Goal: Communication & Community: Answer question/provide support

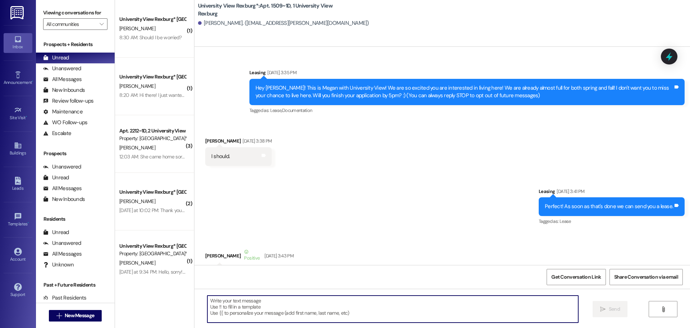
scroll to position [13065, 0]
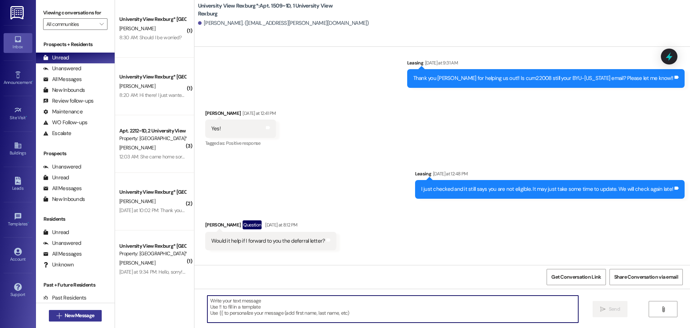
click at [77, 314] on span "New Message" at bounding box center [79, 315] width 29 height 8
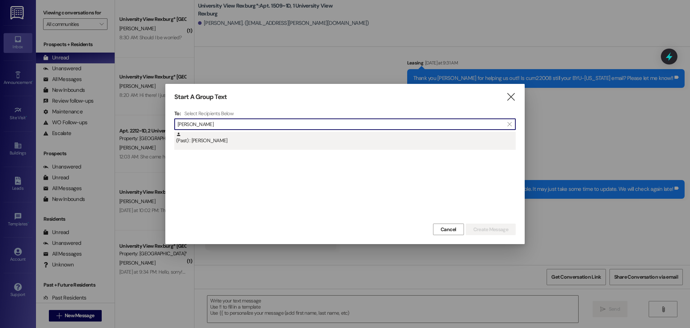
type input "[PERSON_NAME]"
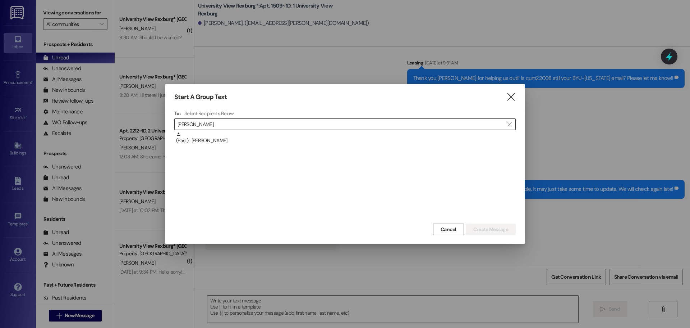
drag, startPoint x: 224, startPoint y: 143, endPoint x: 357, endPoint y: 172, distance: 136.1
click at [224, 143] on div "(Past) : [PERSON_NAME]" at bounding box center [346, 138] width 340 height 13
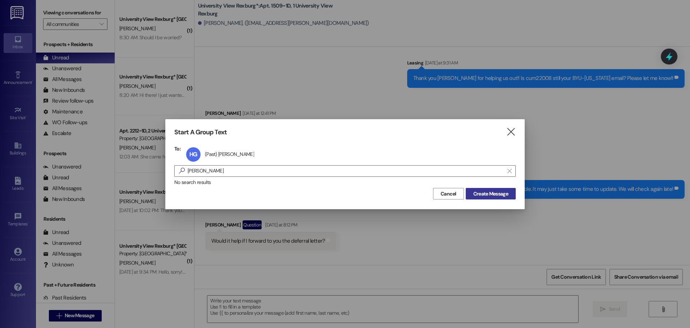
click at [499, 195] on span "Create Message" at bounding box center [491, 194] width 35 height 8
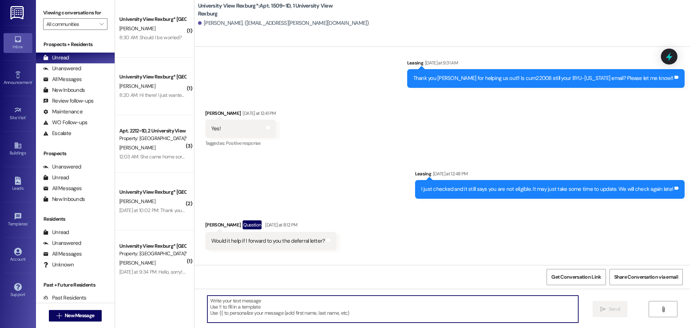
click at [275, 307] on textarea at bounding box center [392, 308] width 371 height 27
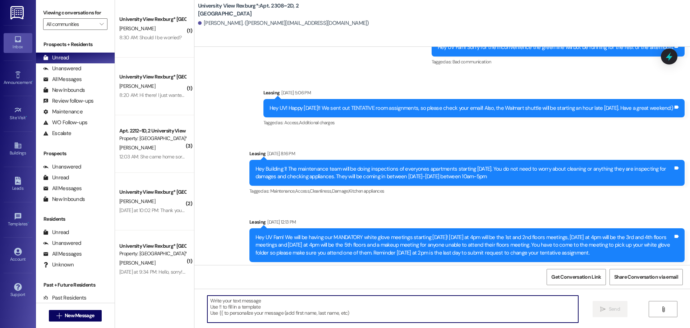
click at [274, 304] on textarea at bounding box center [392, 308] width 371 height 27
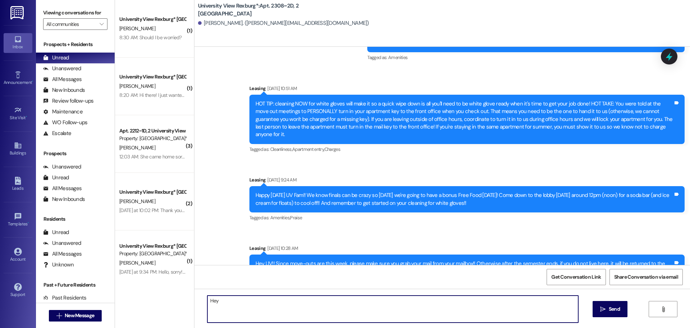
scroll to position [32292, 0]
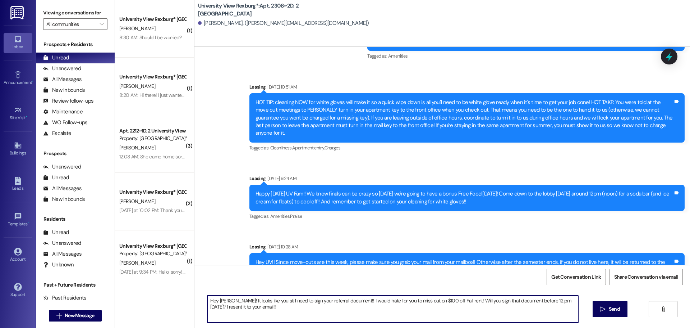
type textarea "Hey [PERSON_NAME]! It looks like you still need to sign your referral document!…"
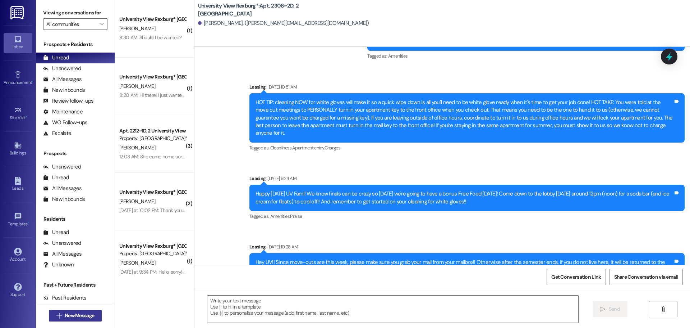
click at [65, 316] on span "New Message" at bounding box center [79, 315] width 29 height 8
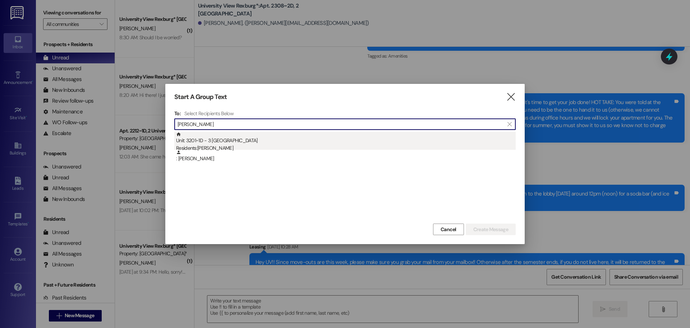
type input "[PERSON_NAME]"
click at [205, 148] on div "Residents: [PERSON_NAME]" at bounding box center [346, 148] width 340 height 8
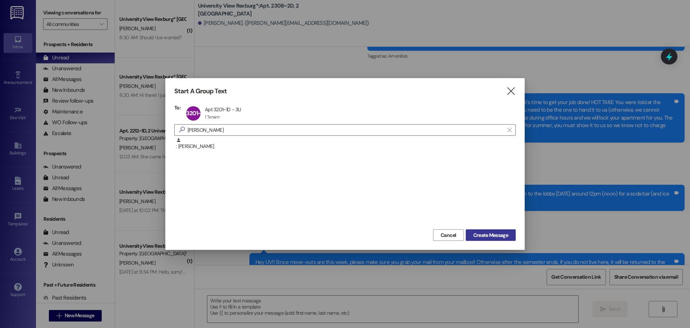
click at [505, 232] on span "Create Message" at bounding box center [491, 235] width 35 height 8
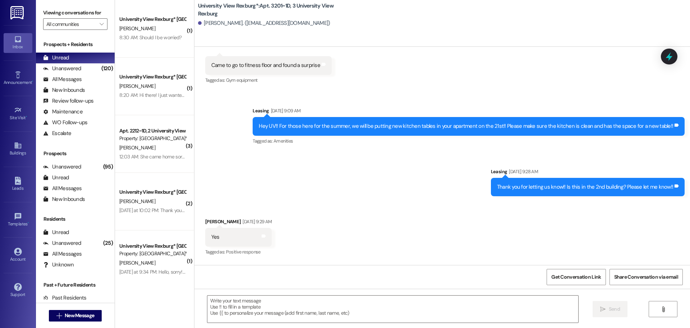
scroll to position [7509, 0]
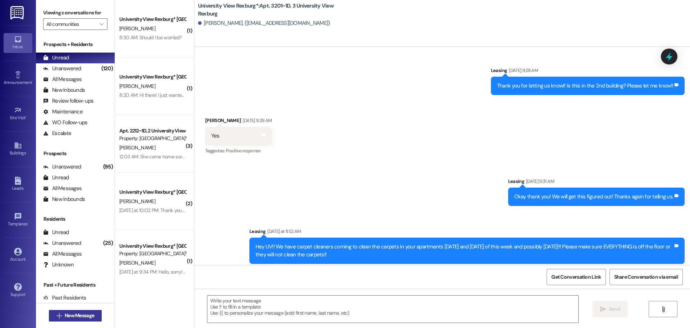
click at [75, 313] on span "New Message" at bounding box center [79, 315] width 29 height 8
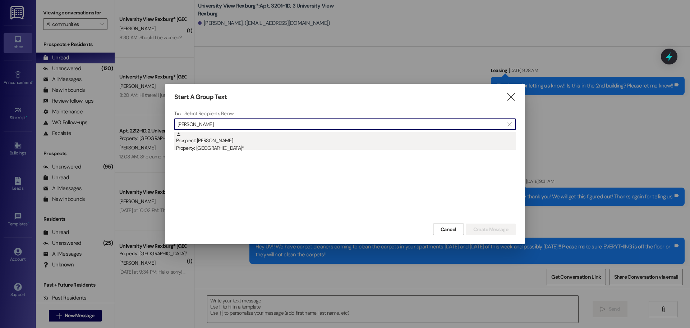
type input "[PERSON_NAME]"
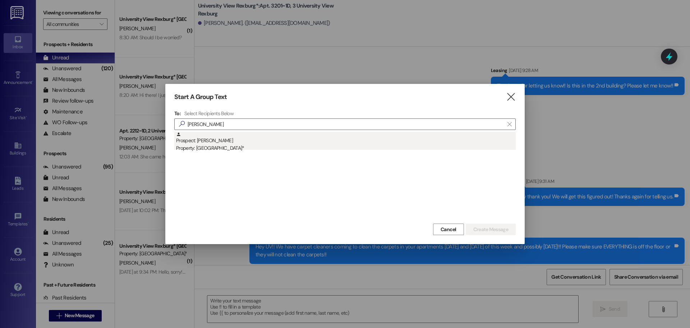
drag, startPoint x: 279, startPoint y: 138, endPoint x: 435, endPoint y: 158, distance: 156.9
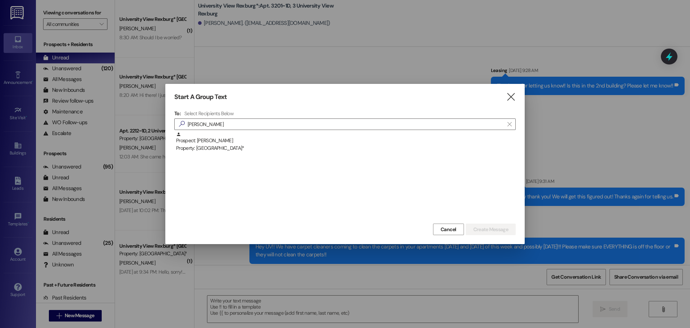
click at [280, 138] on div "Prospect: [PERSON_NAME] Property: [GEOGRAPHIC_DATA]*" at bounding box center [346, 142] width 340 height 20
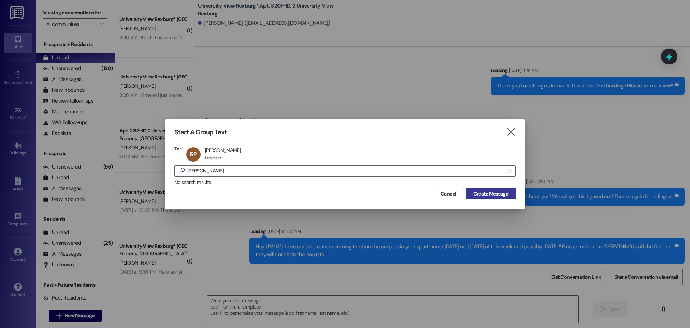
click at [494, 193] on span "Create Message" at bounding box center [491, 194] width 35 height 8
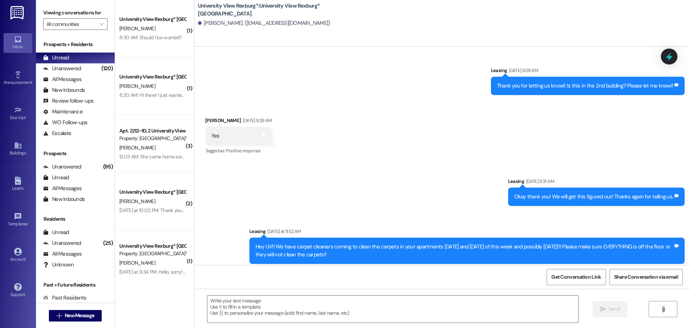
scroll to position [0, 0]
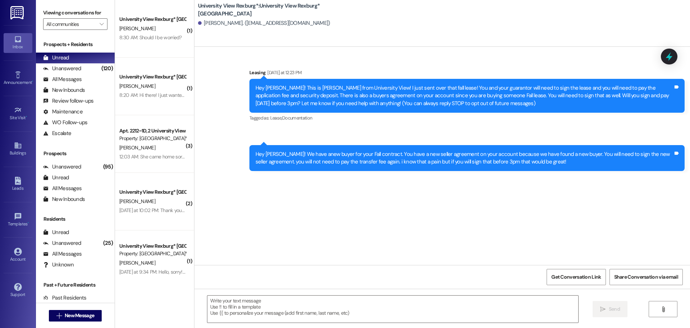
click at [313, 162] on div "Hey [PERSON_NAME]! We have anew buyer for your Fall contract. You have a new se…" at bounding box center [465, 157] width 418 height 15
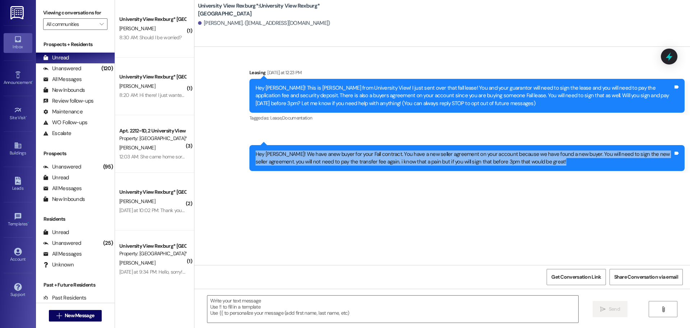
click at [313, 162] on div "Hey [PERSON_NAME]! We have anew buyer for your Fall contract. You have a new se…" at bounding box center [465, 157] width 418 height 15
copy div "Hey [PERSON_NAME]! We have anew buyer for your Fall contract. You have a new se…"
click at [76, 314] on span "New Message" at bounding box center [79, 315] width 29 height 8
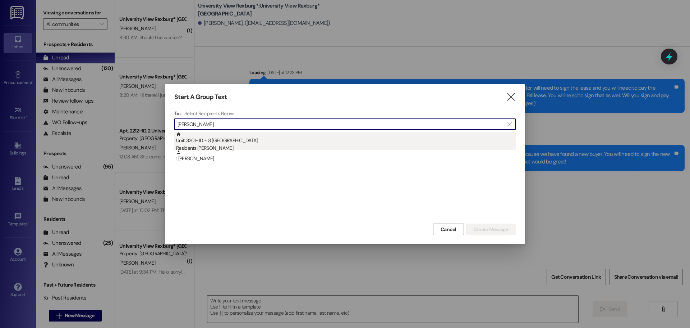
type input "[PERSON_NAME]"
click at [249, 140] on div "Unit: 3201~1D - 3 University View Rexburg Residents: [PERSON_NAME]" at bounding box center [346, 142] width 340 height 20
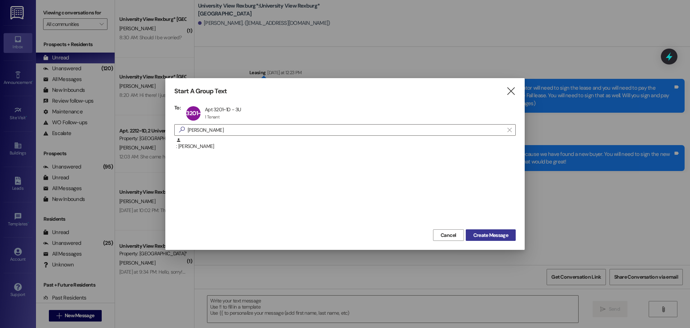
click at [497, 234] on span "Create Message" at bounding box center [491, 235] width 35 height 8
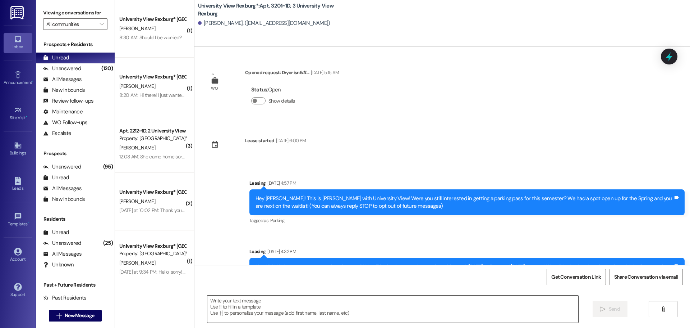
scroll to position [7509, 0]
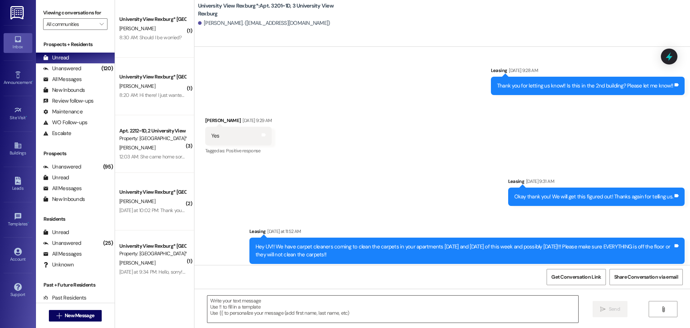
click at [241, 307] on textarea at bounding box center [392, 308] width 371 height 27
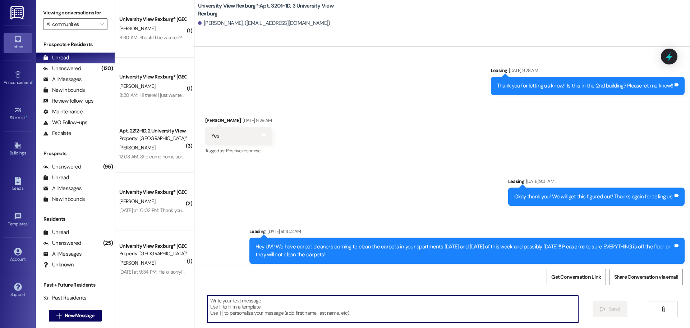
paste textarea "Hey [PERSON_NAME]! We have anew buyer for your Fall contract. You have a new se…"
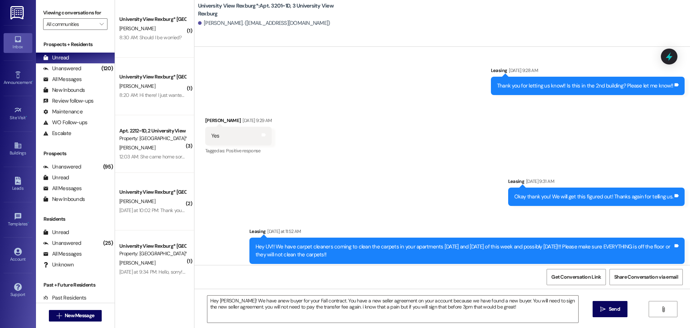
click at [253, 293] on div "Hey [PERSON_NAME]! We have anew buyer for your Fall contract. You have a new se…" at bounding box center [443, 315] width 496 height 54
click at [333, 299] on textarea "Hey [PERSON_NAME]! We have anew buyer for your Fall contract. You have a new se…" at bounding box center [392, 308] width 371 height 27
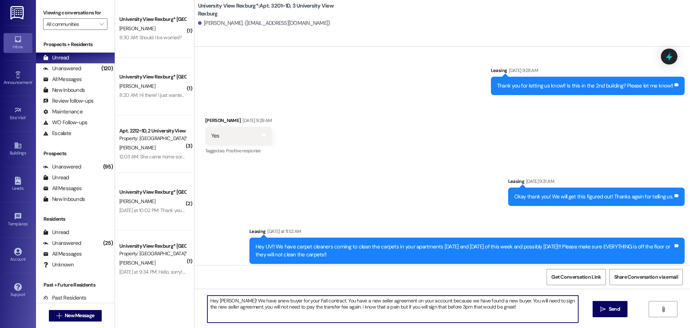
click at [233, 307] on textarea "Hey [PERSON_NAME]! We have anew buyer for your Fall contract. You have a new se…" at bounding box center [392, 308] width 371 height 27
click at [328, 307] on textarea "Hey [PERSON_NAME]! We have anew buyer for your Fall contract. You have a new se…" at bounding box center [392, 308] width 371 height 27
click at [250, 301] on textarea "Hey [PERSON_NAME]! We have anew buyer for your Fall contract. You have a new se…" at bounding box center [392, 308] width 371 height 27
click at [317, 299] on textarea "Hey [PERSON_NAME]! We have a new buyer for your Fall contract. You have a new s…" at bounding box center [392, 308] width 371 height 27
type textarea "Hey [PERSON_NAME]! We have a new buyer for your Fall contract. You have a new s…"
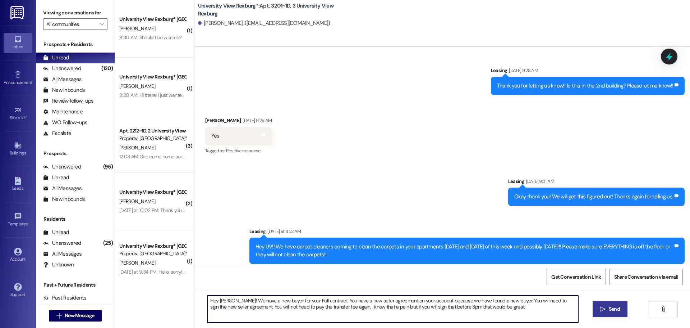
click at [605, 303] on button " Send" at bounding box center [610, 309] width 35 height 16
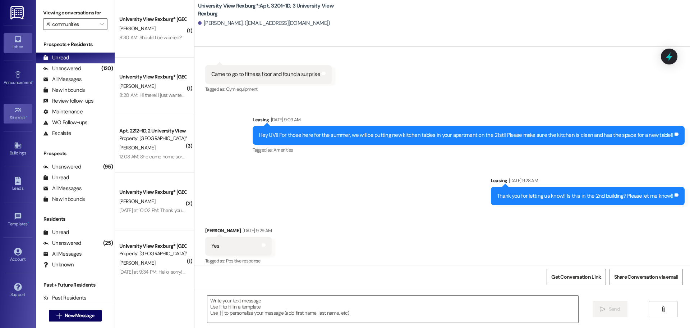
scroll to position [7390, 0]
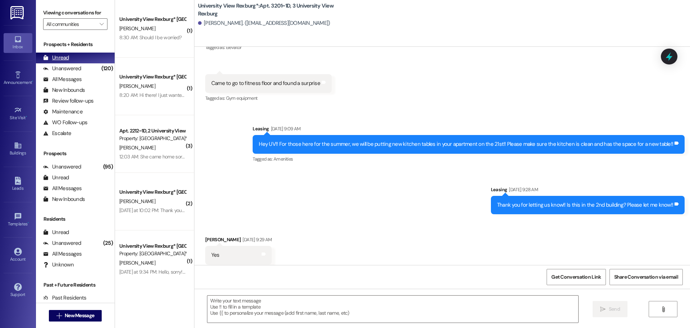
drag, startPoint x: 91, startPoint y: 69, endPoint x: 90, endPoint y: 63, distance: 6.9
click at [91, 69] on div "Unanswered (120)" at bounding box center [75, 68] width 79 height 11
click at [88, 55] on div "Unread (0)" at bounding box center [75, 58] width 79 height 11
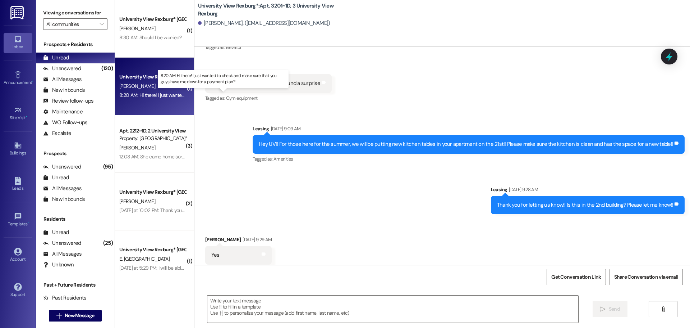
click at [161, 95] on div "8:20 AM: Hi there! I just wanted to check and make sure that you guys have me d…" at bounding box center [230, 95] width 222 height 6
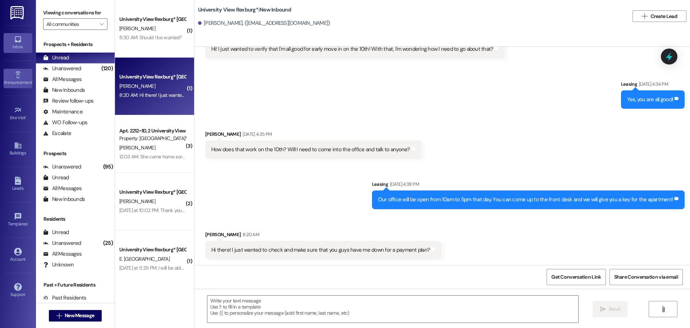
scroll to position [1911, 0]
click at [270, 315] on textarea at bounding box center [392, 308] width 371 height 27
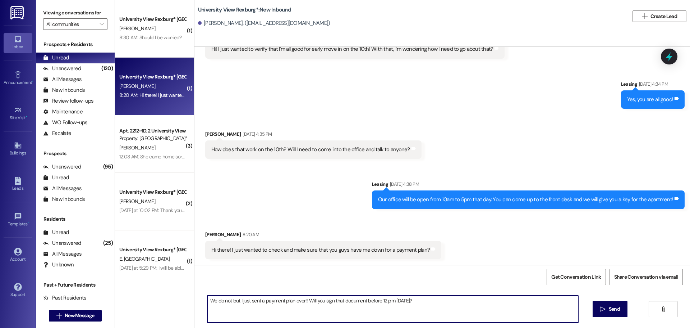
type textarea "We do not but I just sent a payment plan over!! Will you sign that document bef…"
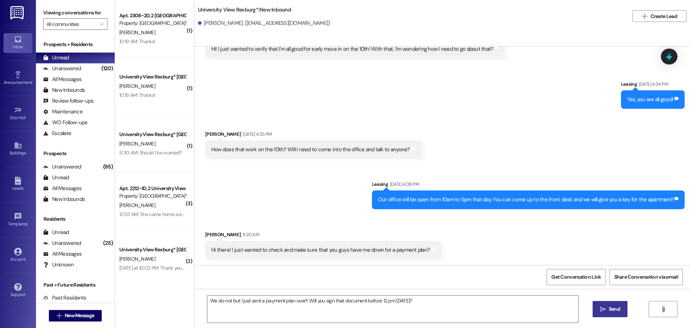
click at [604, 307] on icon "" at bounding box center [603, 309] width 5 height 6
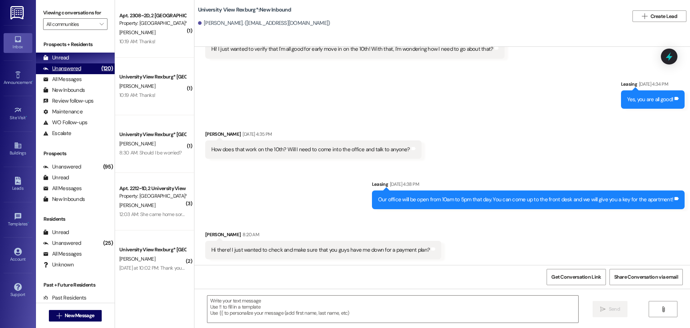
click at [64, 66] on div "Unanswered" at bounding box center [62, 69] width 38 height 8
click at [66, 55] on div "Unread" at bounding box center [56, 58] width 26 height 8
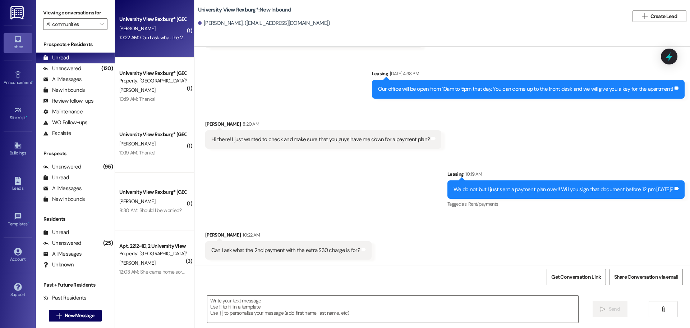
scroll to position [2022, 0]
click at [292, 313] on textarea at bounding box center [392, 308] width 371 height 27
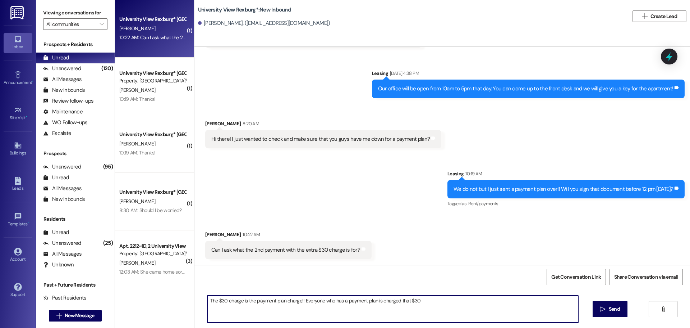
type textarea "The $30 charge is the payment plan charge!! Everyone who has a payment plan is …"
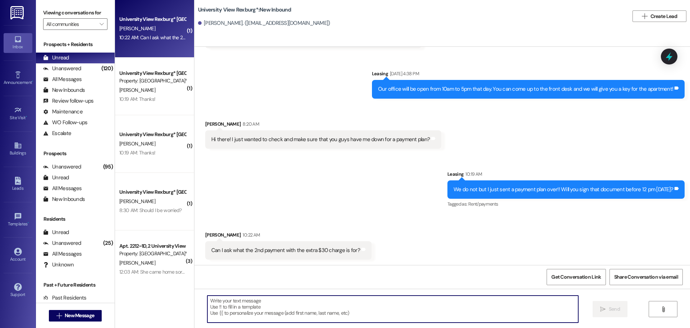
scroll to position [2072, 0]
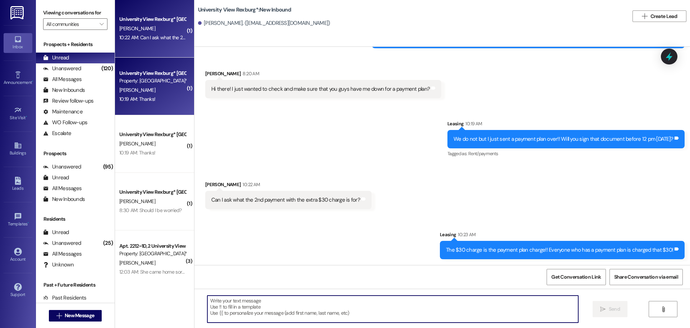
click at [156, 95] on div "10:19 AM: Thanks! 10:19 AM: Thanks!" at bounding box center [153, 99] width 68 height 9
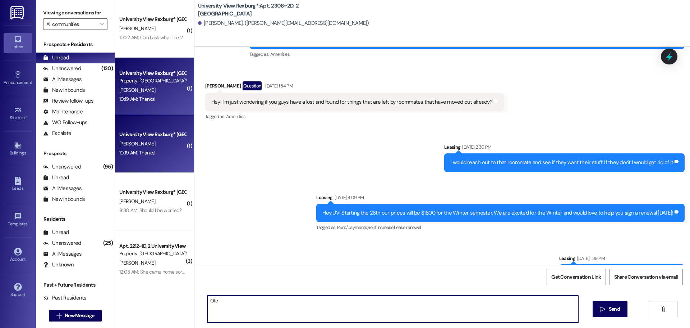
scroll to position [32669, 0]
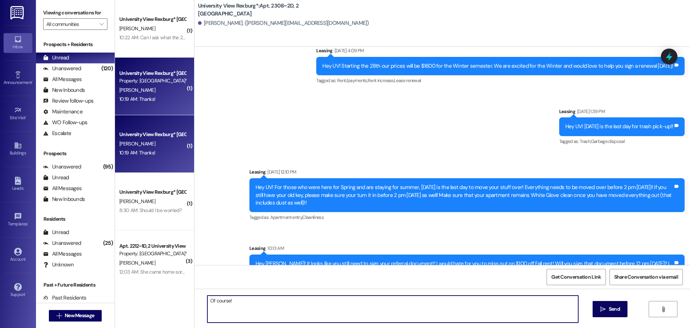
type textarea "Of course!!"
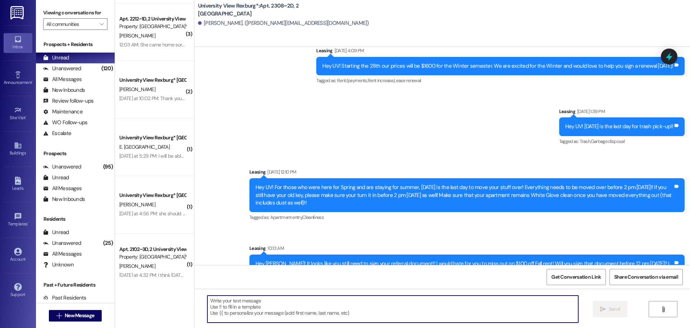
scroll to position [241, 0]
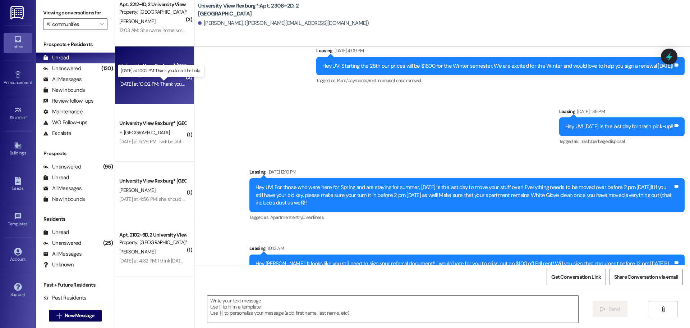
click at [154, 83] on div "[DATE] at 10:02 PM: Thank you for all the help! [DATE] at 10:02 PM: Thank you f…" at bounding box center [166, 84] width 94 height 6
click at [256, 305] on textarea at bounding box center [392, 308] width 371 height 27
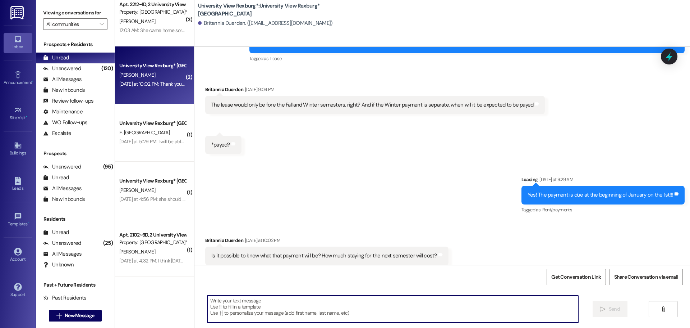
scroll to position [837, 0]
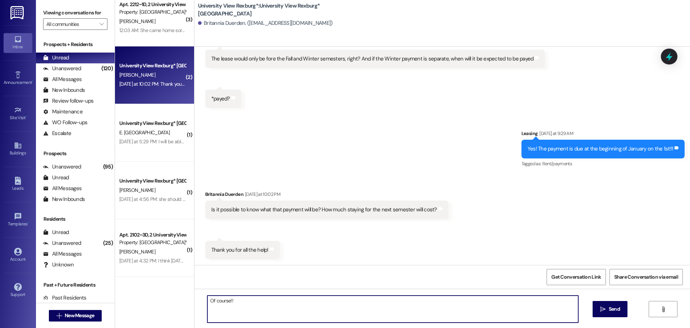
click at [207, 300] on textarea "Of course!!" at bounding box center [392, 308] width 371 height 27
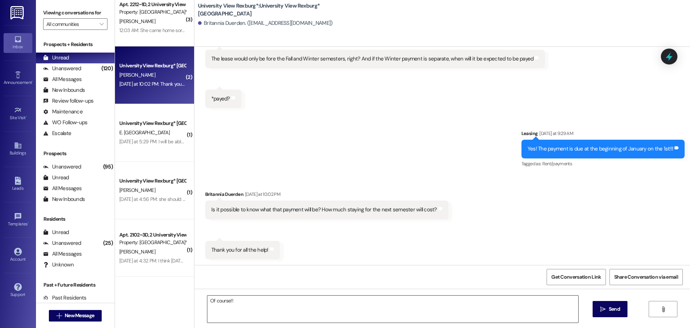
click at [207, 299] on textarea "Of course!!" at bounding box center [392, 308] width 371 height 27
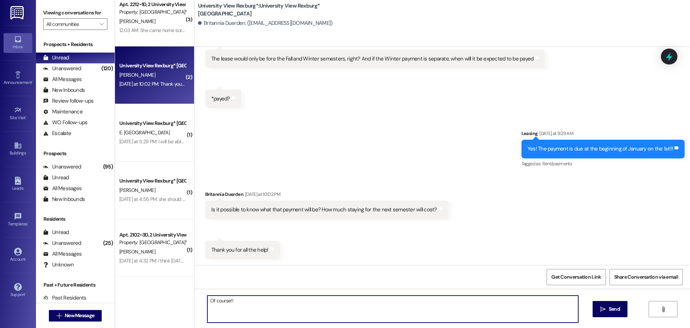
click at [268, 299] on textarea "Of course!!" at bounding box center [392, 308] width 371 height 27
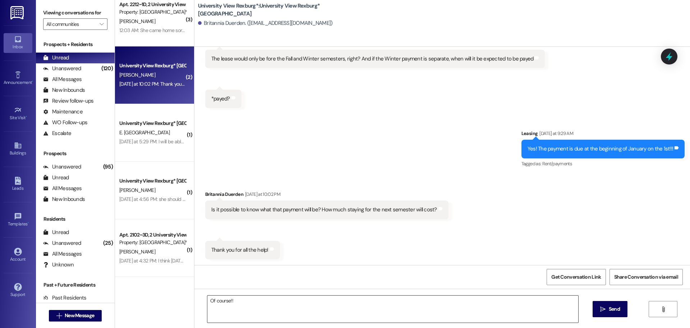
click at [269, 309] on textarea "Of course!!" at bounding box center [392, 308] width 371 height 27
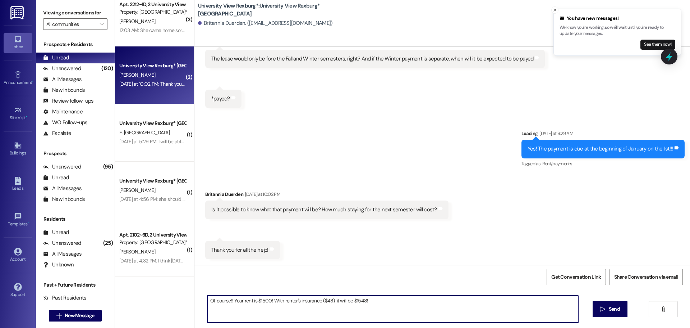
type textarea "Of course!! Your rent is $1500! With renter's insurance ($48), it will be $1548…"
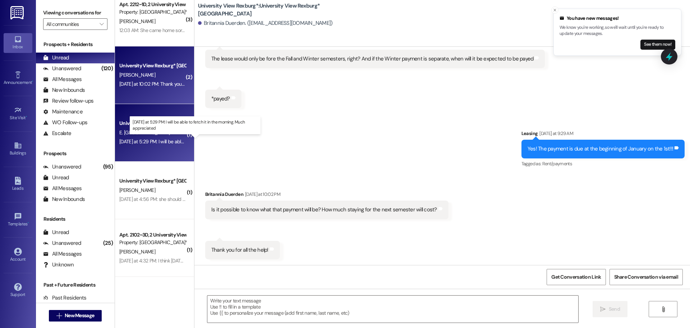
click at [152, 141] on div "[DATE] at 5:29 PM: I will be able to fetch it in the morning. Much appreciated …" at bounding box center [197, 141] width 157 height 6
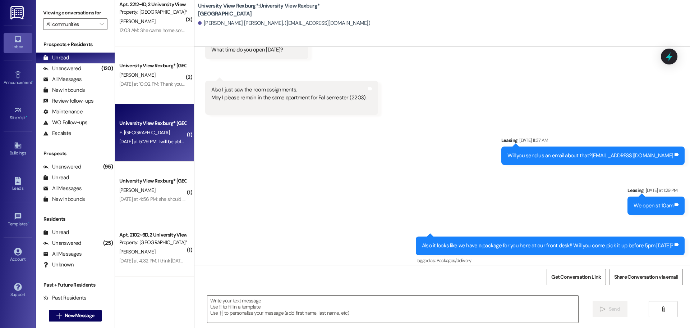
scroll to position [1786, 0]
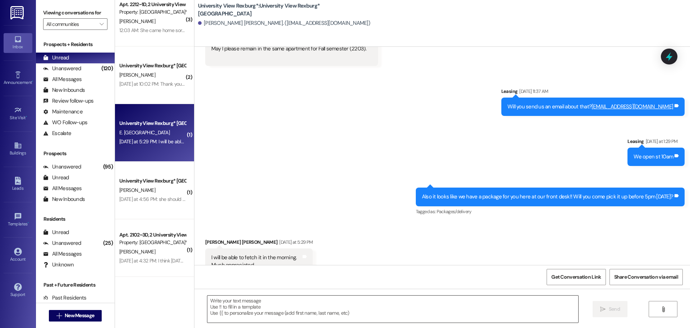
click at [277, 315] on textarea at bounding box center [392, 308] width 371 height 27
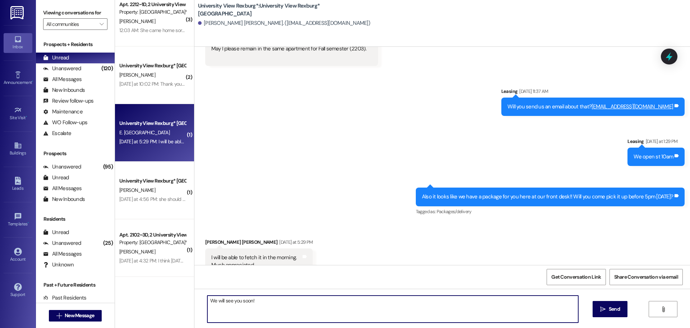
type textarea "We will see you soon!!"
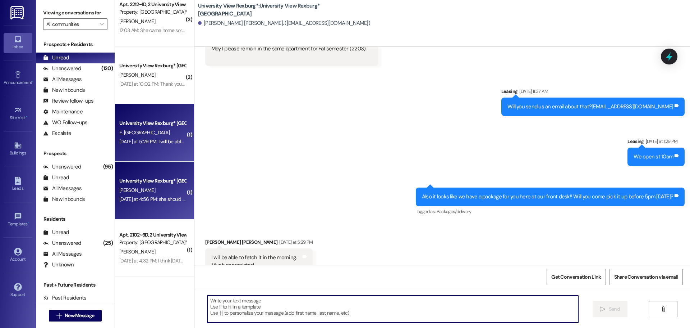
scroll to position [1786, 0]
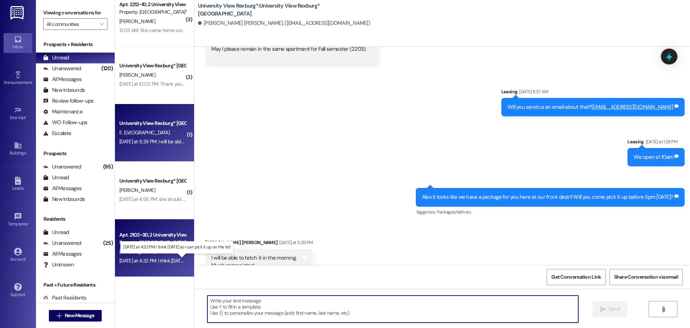
click at [150, 261] on div "[DATE] at 4:32 PM: I think [DATE] so i can pick it up on the 1st! [DATE] at 4:3…" at bounding box center [181, 260] width 124 height 6
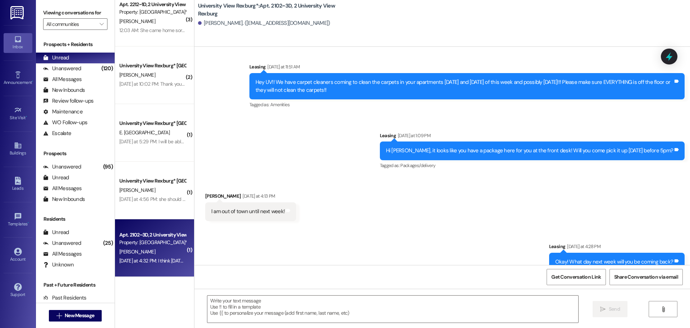
scroll to position [21495, 0]
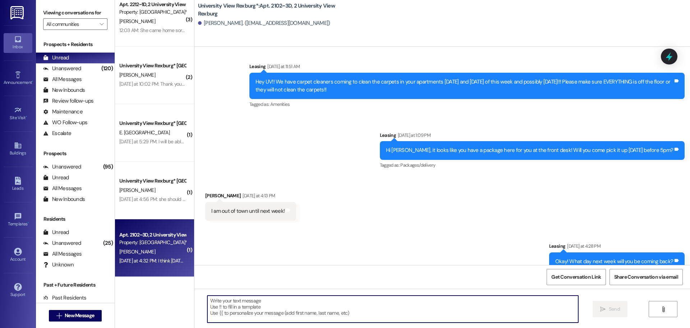
click at [316, 312] on textarea at bounding box center [392, 308] width 371 height 27
type textarea "Thank you for letting us know!!"
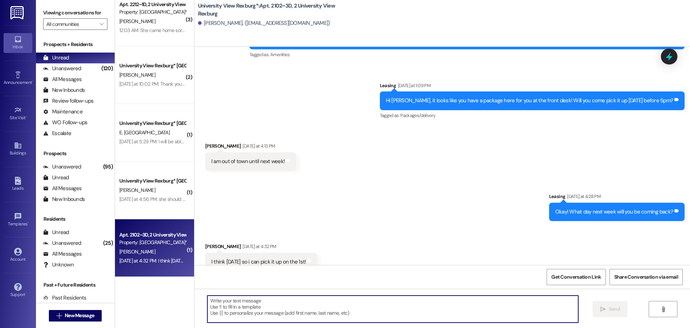
scroll to position [21545, 0]
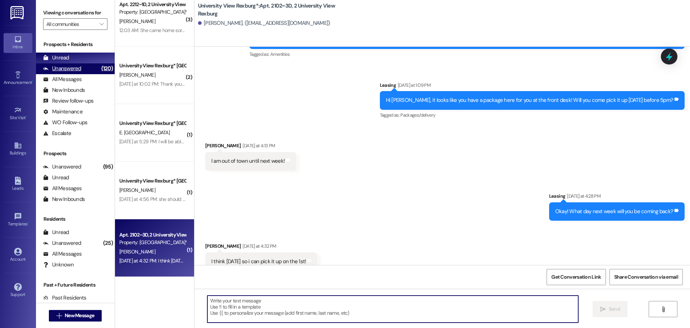
click at [69, 70] on div "Unanswered" at bounding box center [62, 69] width 38 height 8
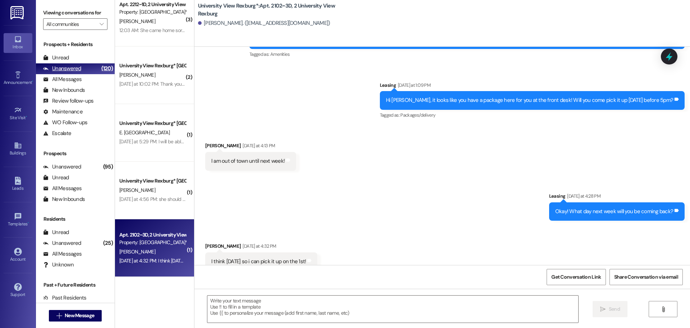
click at [65, 58] on div "Unread" at bounding box center [56, 58] width 26 height 8
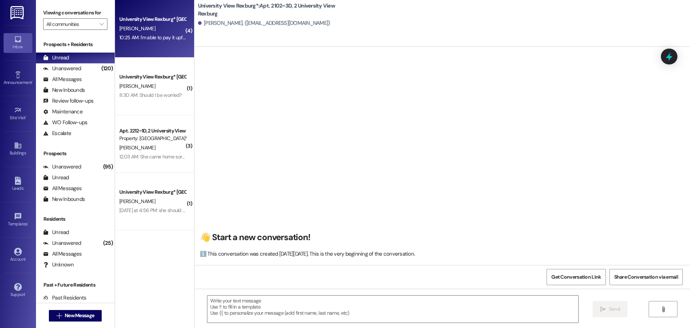
click at [163, 26] on div "[PERSON_NAME]" at bounding box center [153, 28] width 68 height 9
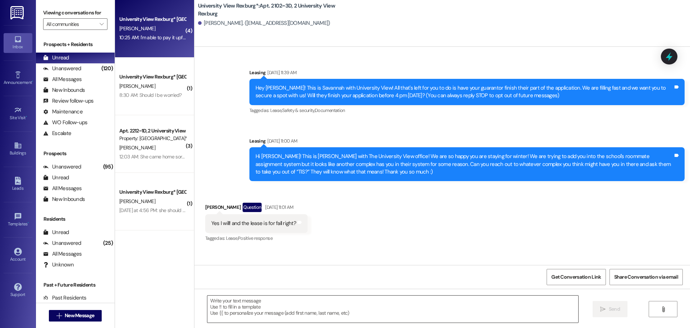
click at [273, 303] on textarea at bounding box center [392, 308] width 371 height 27
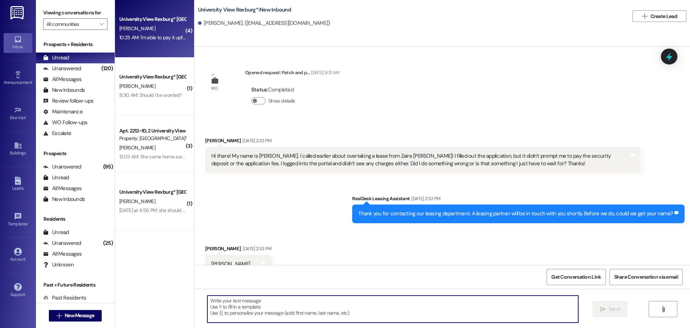
scroll to position [2213, 0]
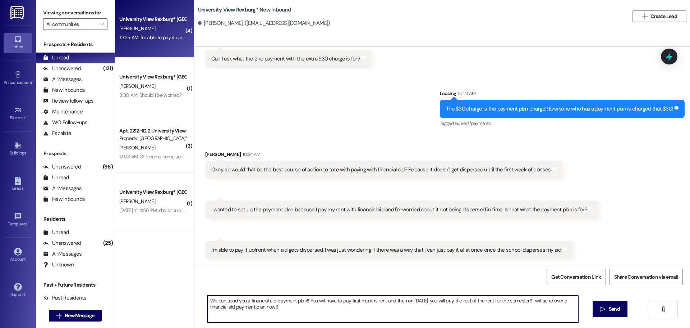
type textarea "We can send you a financial aid payment plan!! You will have to pay first month…"
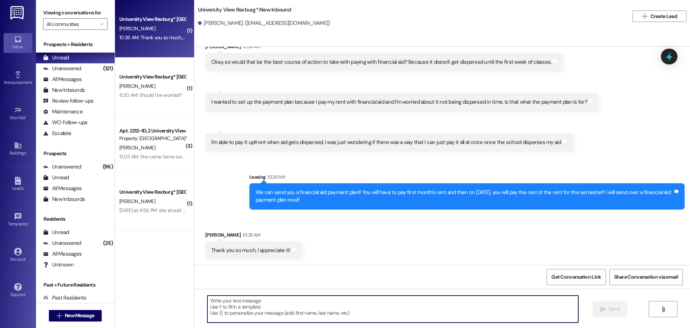
scroll to position [2321, 0]
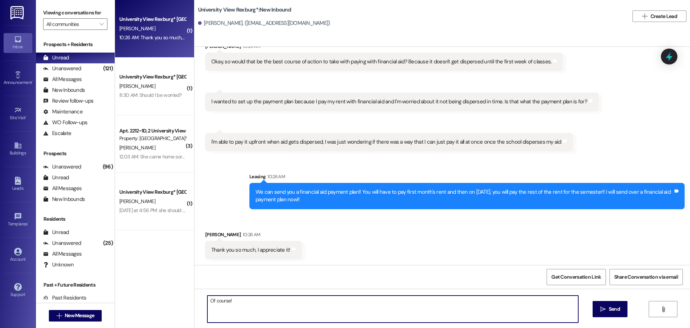
type textarea "Of course!!"
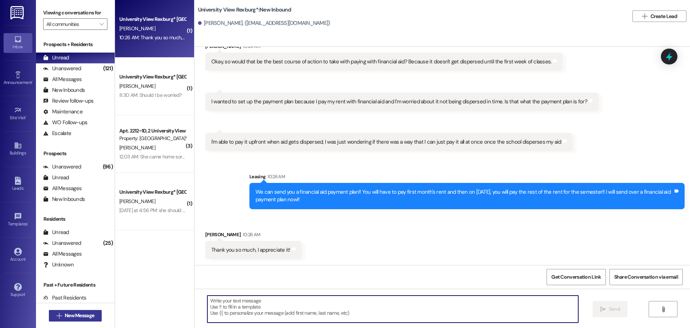
scroll to position [2321, 0]
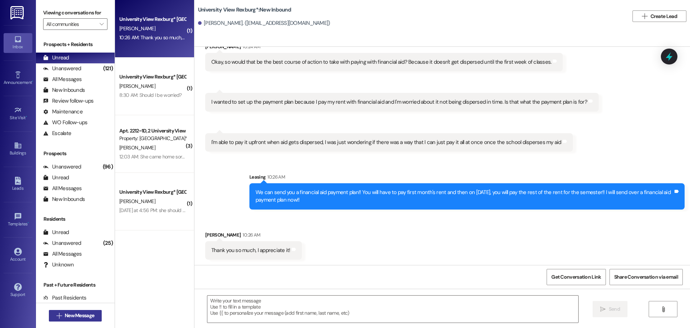
click at [70, 316] on span "New Message" at bounding box center [79, 315] width 29 height 8
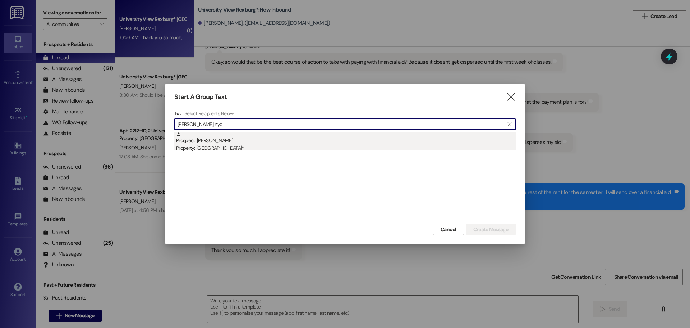
type input "[PERSON_NAME] nyd"
click at [242, 142] on div "Prospect: [PERSON_NAME] Property: [GEOGRAPHIC_DATA]*" at bounding box center [346, 142] width 340 height 20
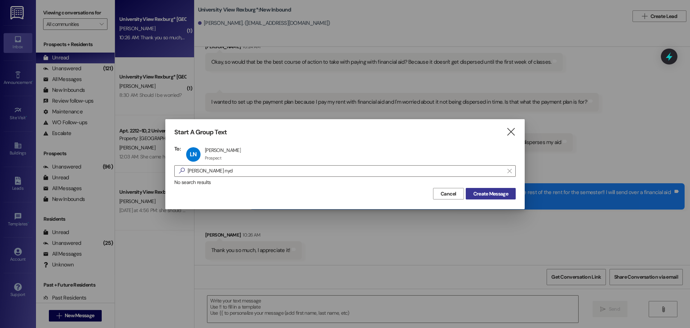
click at [501, 195] on span "Create Message" at bounding box center [491, 194] width 35 height 8
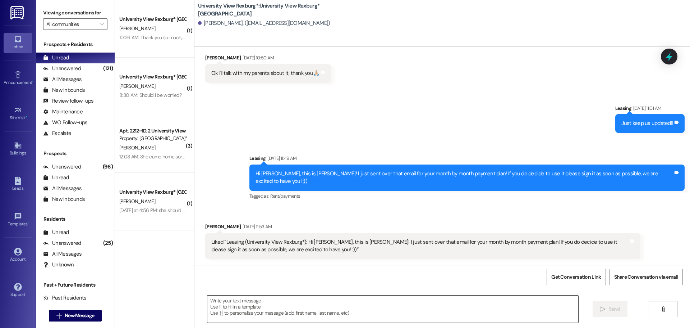
scroll to position [1449, 0]
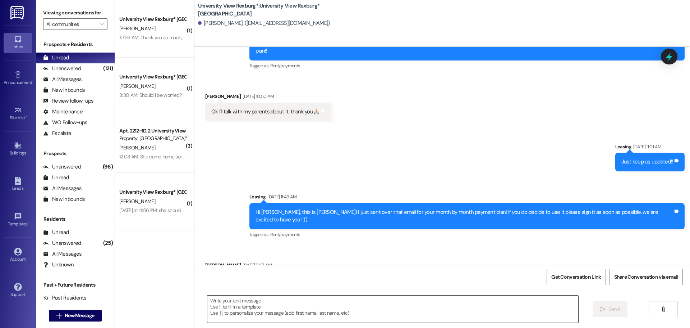
click at [252, 313] on textarea at bounding box center [392, 308] width 371 height 27
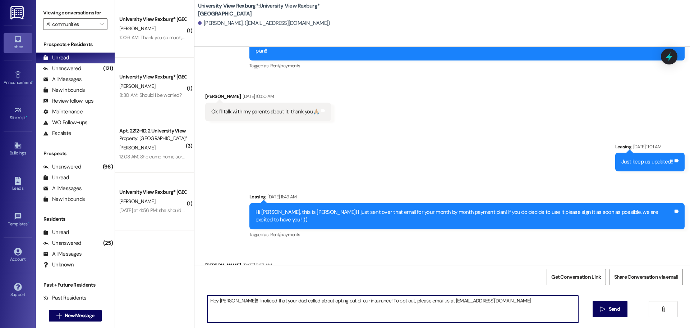
click at [419, 301] on textarea "Hey [PERSON_NAME]!! I noticed that your dad called about opting out of our insu…" at bounding box center [392, 308] width 371 height 27
click at [535, 306] on textarea "Hey [PERSON_NAME]!! I noticed that your dad called about opting out of our insu…" at bounding box center [392, 308] width 371 height 27
click at [574, 300] on textarea "Hey [PERSON_NAME]!! I noticed that your dad called about opting out of our insu…" at bounding box center [392, 308] width 371 height 27
type textarea "Hey [PERSON_NAME]!! I noticed that your dad called about opting out of our insu…"
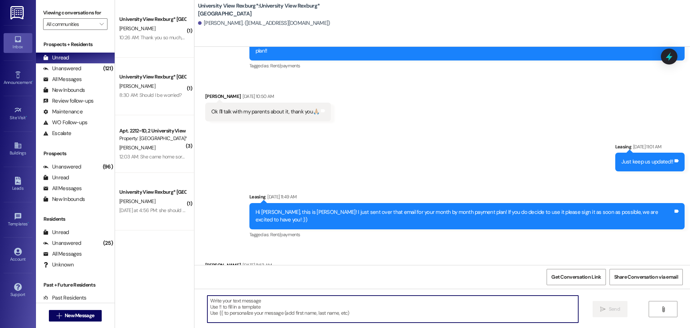
scroll to position [1506, 0]
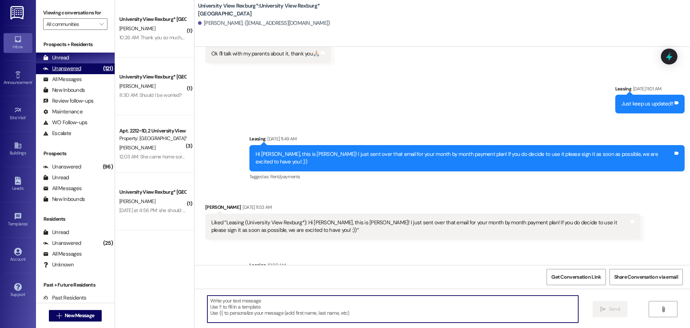
click at [79, 69] on div "Unanswered" at bounding box center [62, 69] width 38 height 8
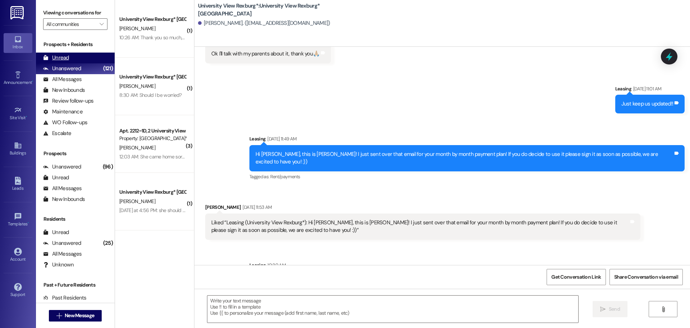
click at [77, 58] on div "Unread (0)" at bounding box center [75, 58] width 79 height 11
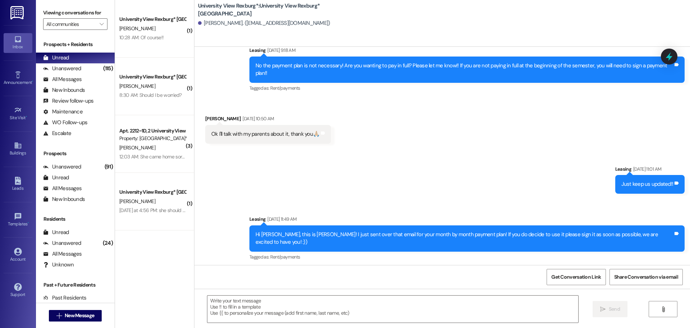
scroll to position [1448, 0]
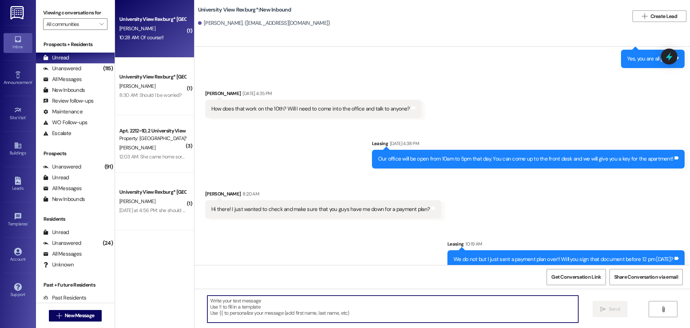
click at [270, 309] on textarea at bounding box center [392, 308] width 371 height 27
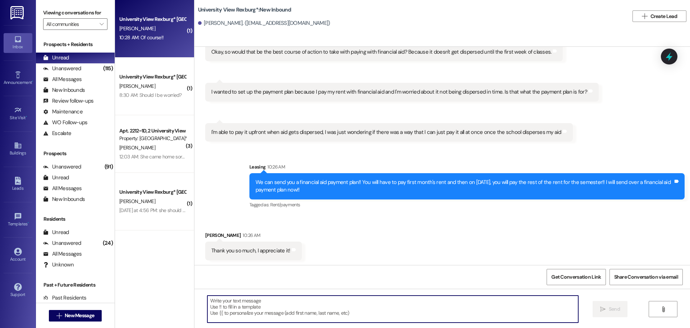
scroll to position [2331, 0]
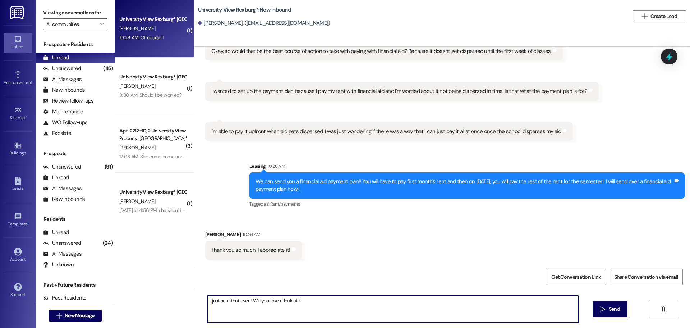
type textarea "I just sent that over!! Will you take a look at it?"
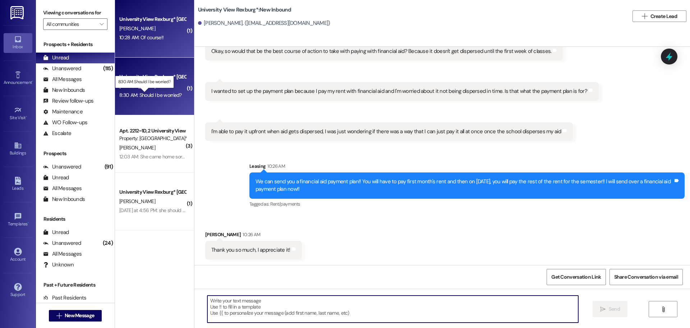
click at [143, 94] on div "8:30 AM: Should I be worried? 8:30 AM: Should I be worried?" at bounding box center [150, 95] width 63 height 6
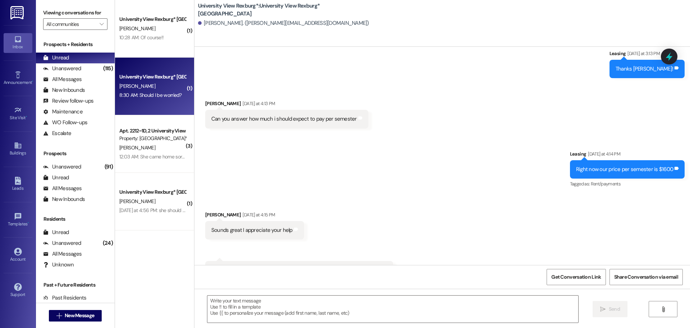
scroll to position [2021, 0]
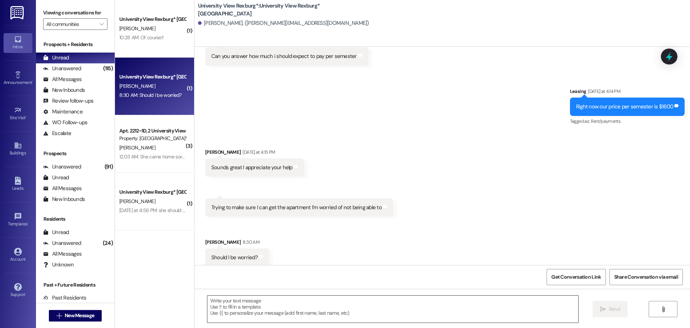
click at [287, 311] on textarea at bounding box center [392, 308] width 371 height 27
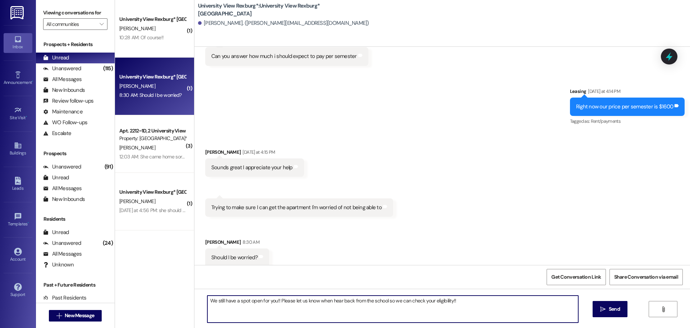
type textarea "We still have a spot open for you!! Please let us know when hear back from the …"
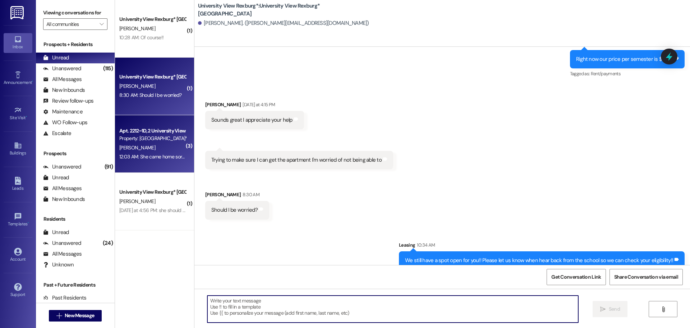
scroll to position [2071, 0]
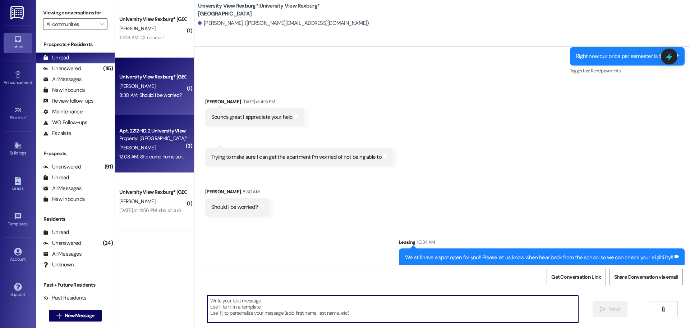
click at [161, 158] on div "12:03 AM: She came home sorry for spamming lol 12:03 AM: She came home sorry fo…" at bounding box center [170, 156] width 102 height 6
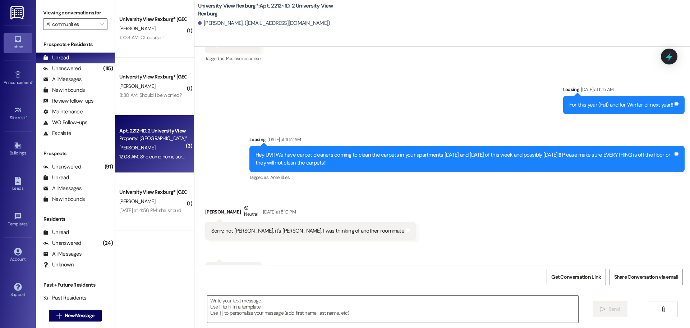
scroll to position [21717, 0]
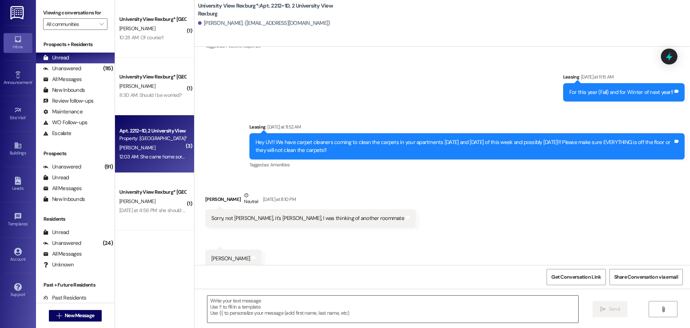
click at [276, 310] on textarea at bounding box center [392, 308] width 371 height 27
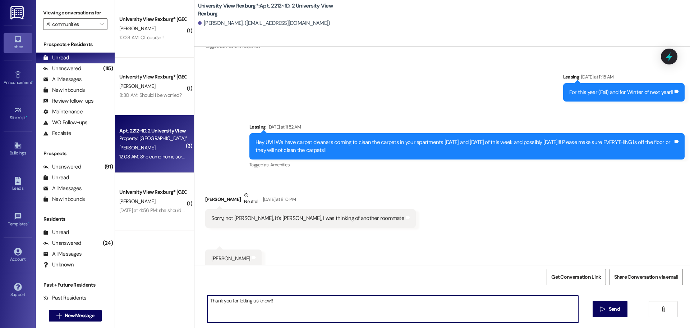
type textarea "Thank you for letting us know!!"
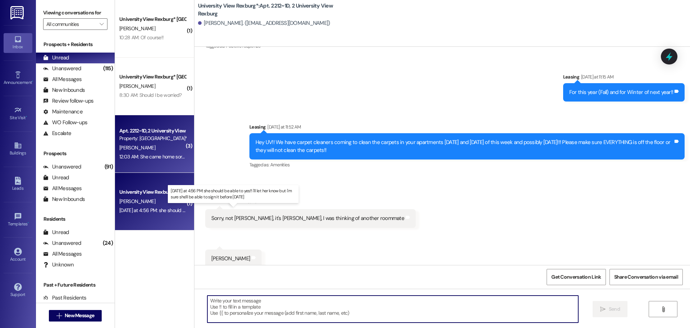
scroll to position [21716, 0]
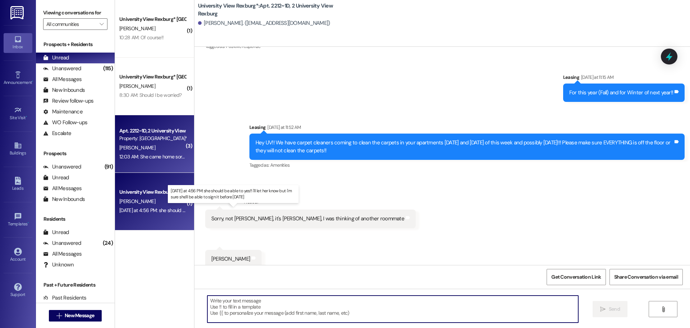
click at [145, 208] on div "[DATE] at 4:56 PM: she should be able to yes!! i'll let her know but i'm sure s…" at bounding box center [232, 210] width 227 height 6
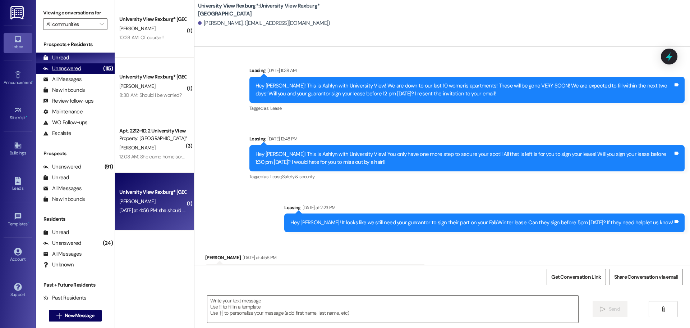
scroll to position [825, 0]
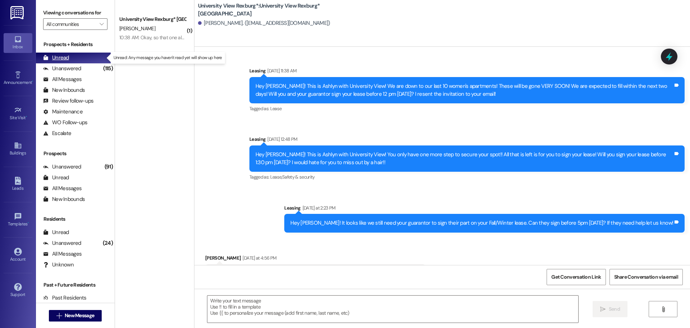
click at [64, 55] on div "Unread" at bounding box center [56, 58] width 26 height 8
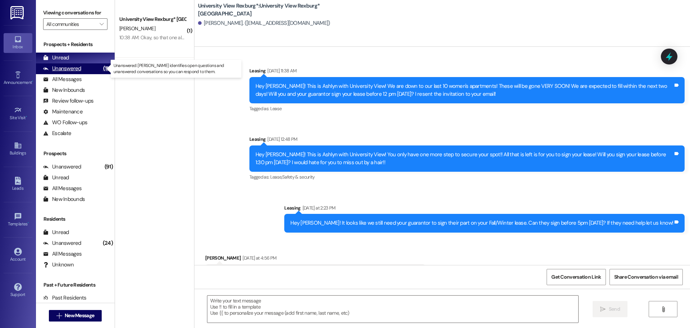
click at [65, 67] on div "Unanswered" at bounding box center [62, 69] width 38 height 8
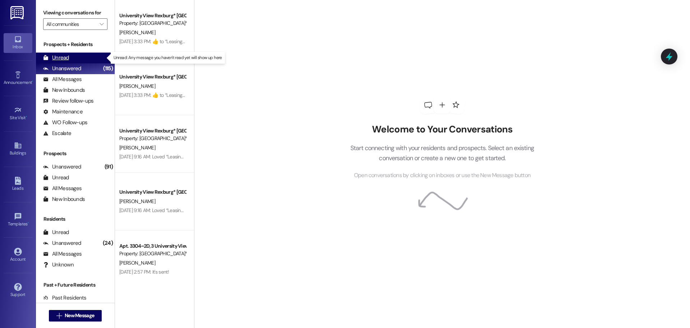
click at [64, 58] on div "Unread" at bounding box center [56, 58] width 26 height 8
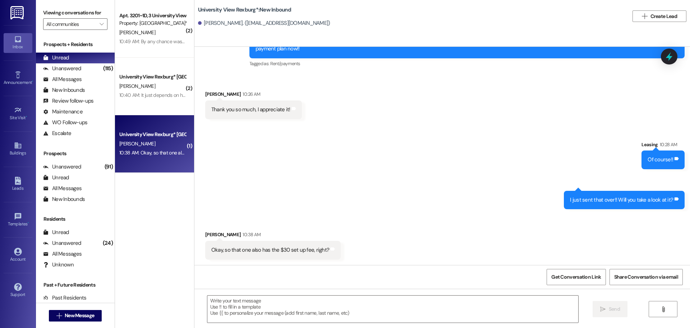
scroll to position [2472, 0]
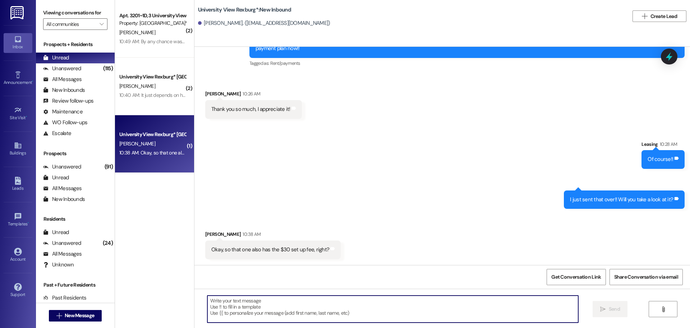
click at [246, 307] on textarea at bounding box center [392, 308] width 371 height 27
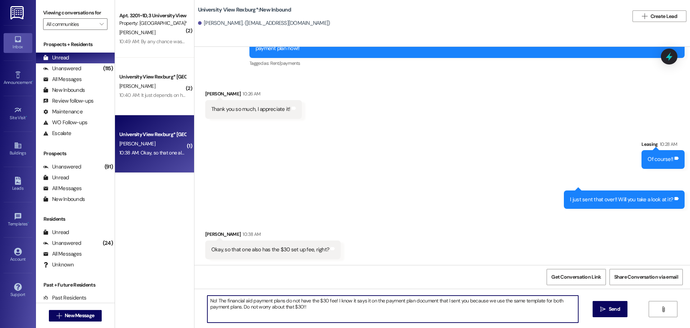
type textarea "No! The financial aid payment plans do not have the $30 fee! I know it says it …"
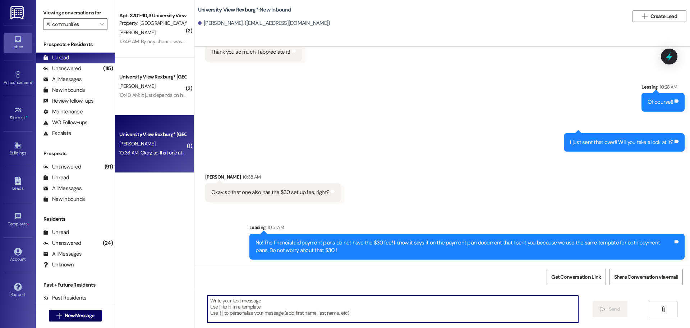
scroll to position [2530, 0]
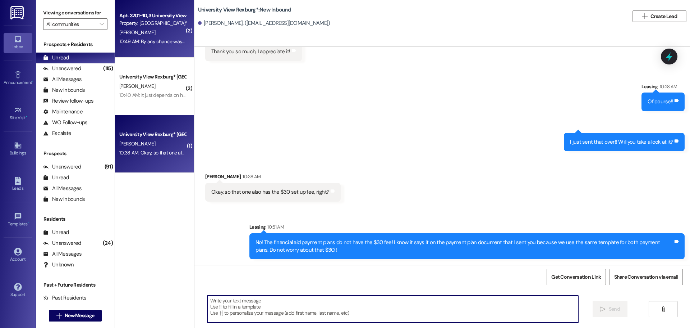
click at [151, 40] on div "10:49 AM: By any chance was that [PERSON_NAME]? 10:49 AM: By any chance was tha…" at bounding box center [174, 41] width 111 height 6
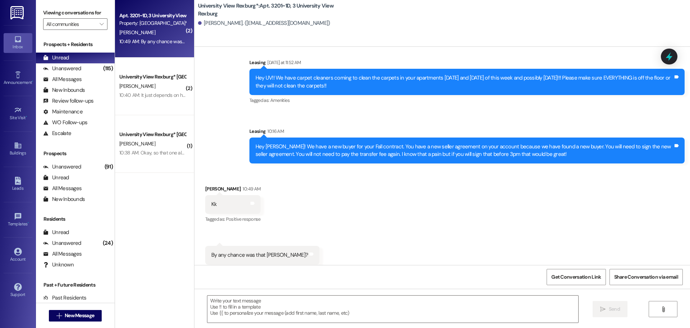
scroll to position [7678, 0]
click at [261, 318] on textarea at bounding box center [392, 308] width 371 height 27
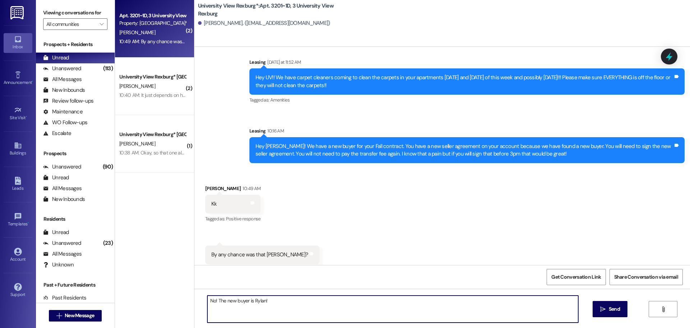
type textarea "No! The new buyer is [PERSON_NAME]!!"
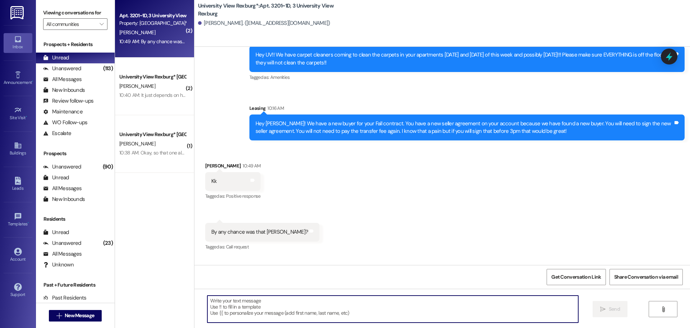
scroll to position [7728, 0]
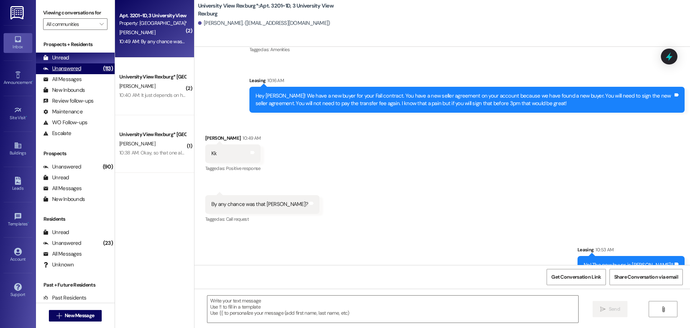
click at [82, 64] on div "Unanswered (113)" at bounding box center [75, 68] width 79 height 11
click at [78, 57] on div "Unread (0)" at bounding box center [75, 58] width 79 height 11
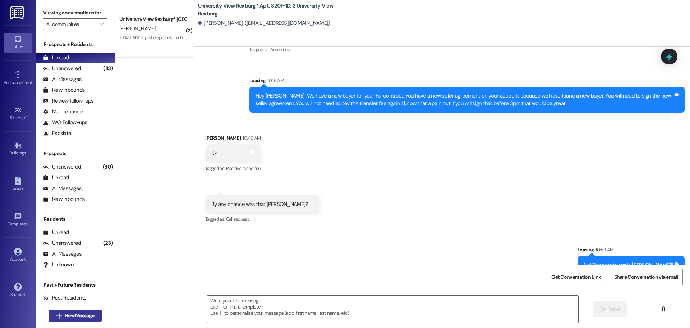
click at [82, 318] on span "New Message" at bounding box center [79, 315] width 29 height 8
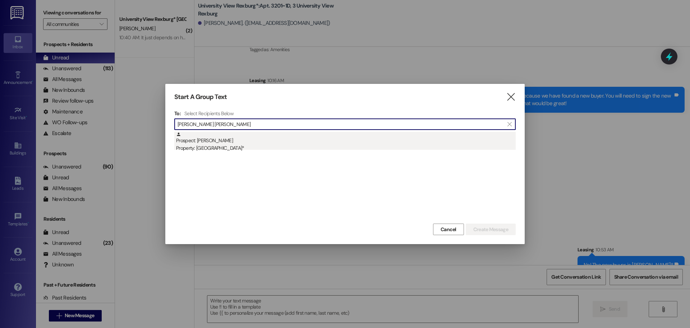
type input "[PERSON_NAME] [PERSON_NAME]"
click at [254, 138] on div "Prospect: [PERSON_NAME] Property: University View Rexburg*" at bounding box center [346, 142] width 340 height 20
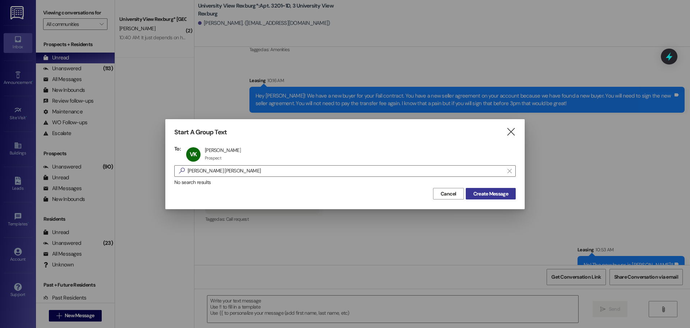
click at [494, 195] on span "Create Message" at bounding box center [491, 194] width 35 height 8
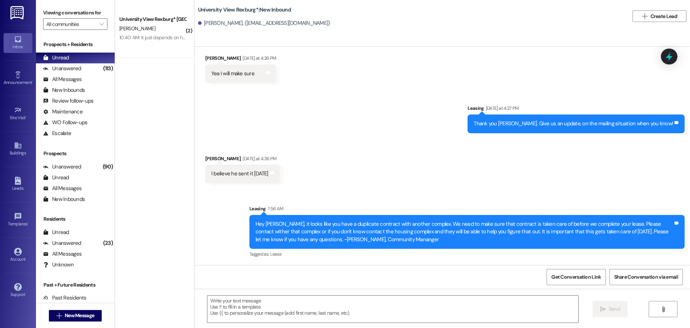
scroll to position [1259, 0]
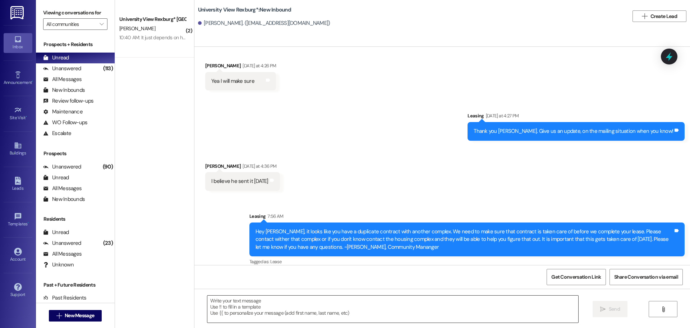
click at [279, 317] on textarea at bounding box center [392, 308] width 371 height 27
drag, startPoint x: 215, startPoint y: 172, endPoint x: 247, endPoint y: 172, distance: 32.0
click at [247, 172] on div "I believe he sent it [DATE] Tags and notes" at bounding box center [242, 181] width 75 height 18
click at [300, 149] on div "Received via SMS [PERSON_NAME] [DATE] at 4:36 PM I believe he sent it [DATE] Ta…" at bounding box center [443, 171] width 496 height 50
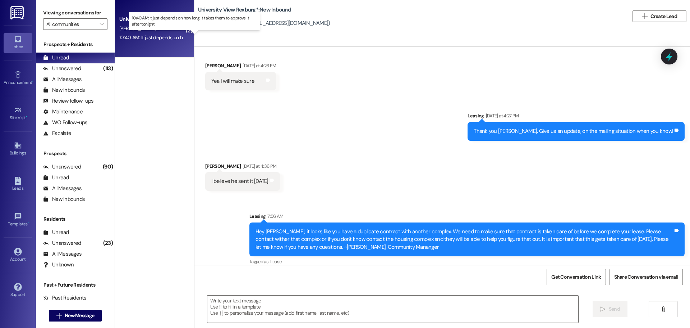
click at [150, 39] on div "10:40 AM: It just depends on how long it takes them to approve it after tonight…" at bounding box center [200, 37] width 162 height 6
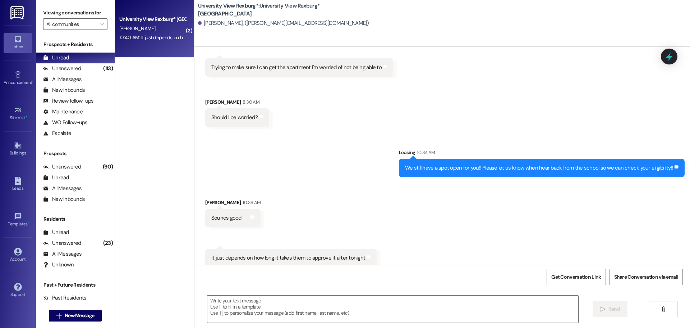
scroll to position [2161, 0]
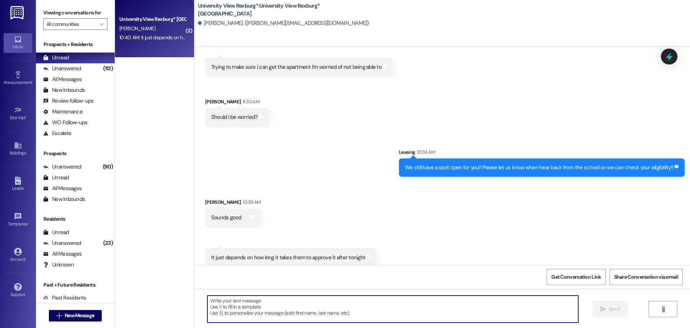
click at [289, 307] on textarea at bounding box center [392, 308] width 371 height 27
type textarea "We will check your eligibility [DATE]!!"
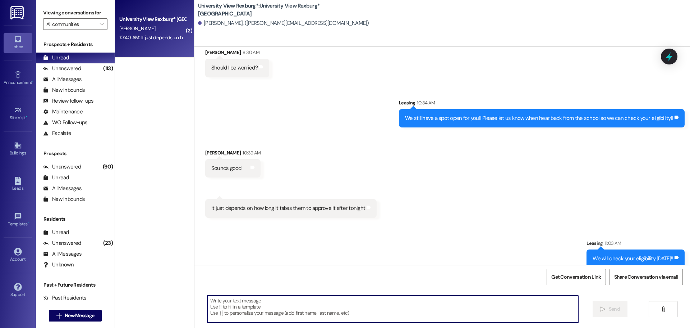
scroll to position [2211, 0]
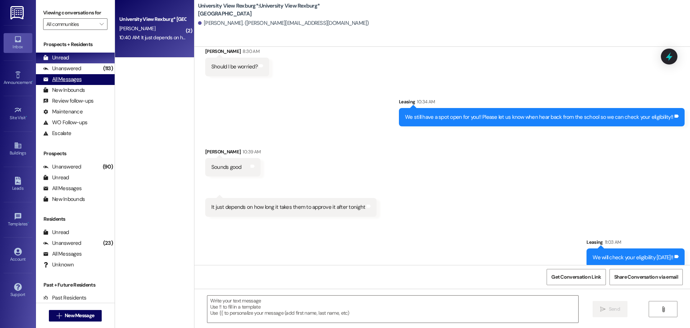
click at [74, 75] on div "All Messages (undefined)" at bounding box center [75, 79] width 79 height 11
click at [72, 60] on div "Unread (0)" at bounding box center [75, 58] width 79 height 11
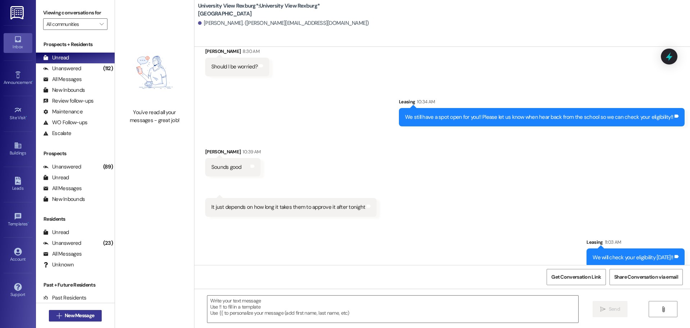
click at [78, 316] on span "New Message" at bounding box center [79, 315] width 29 height 8
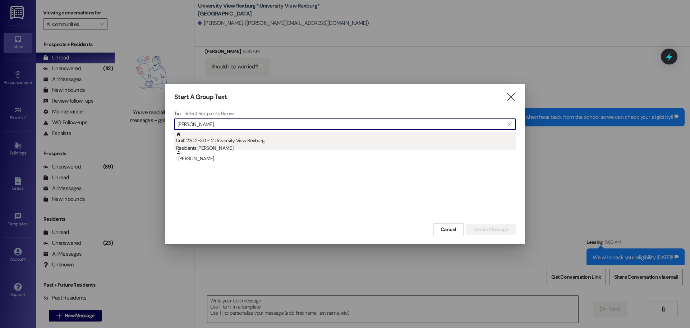
type input "[PERSON_NAME]"
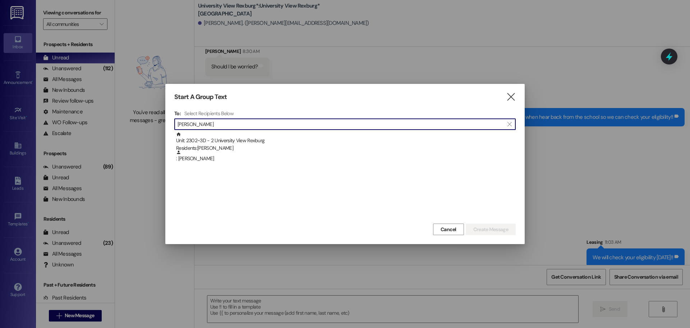
click at [238, 135] on div "Unit: 2302~3D - 2 University View Rexburg Residents: [PERSON_NAME]" at bounding box center [346, 142] width 340 height 20
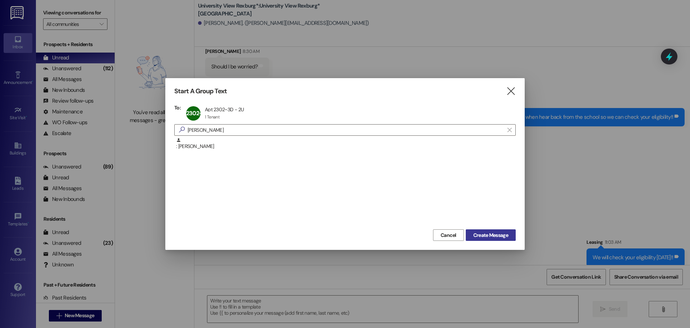
click at [485, 233] on span "Create Message" at bounding box center [491, 235] width 35 height 8
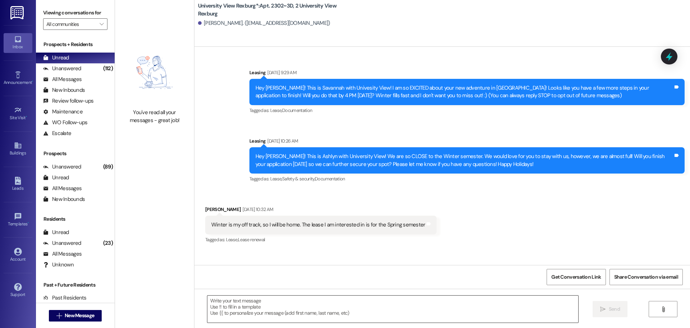
click at [273, 306] on textarea at bounding box center [392, 308] width 371 height 27
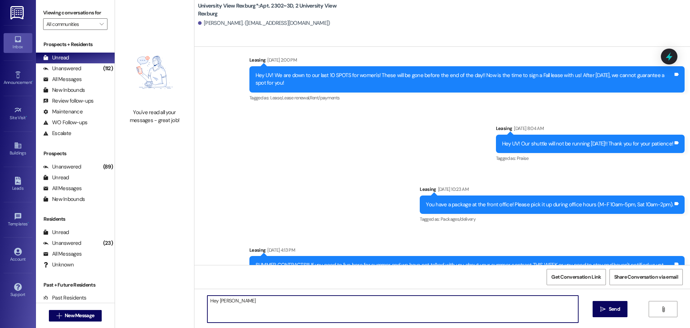
scroll to position [23007, 0]
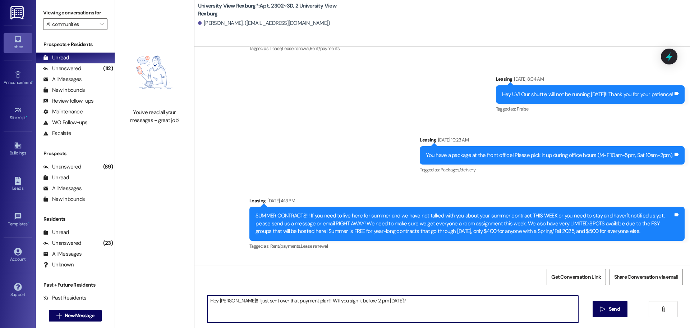
type textarea "Hey [PERSON_NAME]!! I just sent over that payment plan!! Will you sign it befor…"
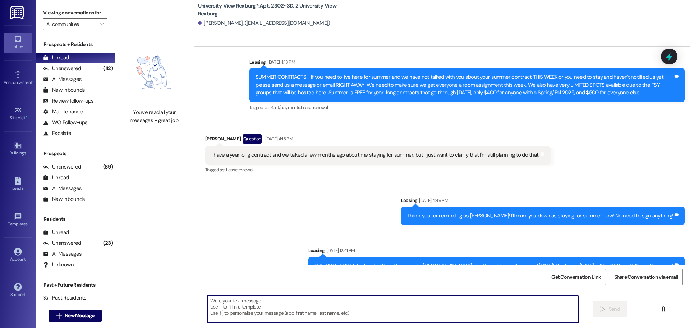
scroll to position [23151, 0]
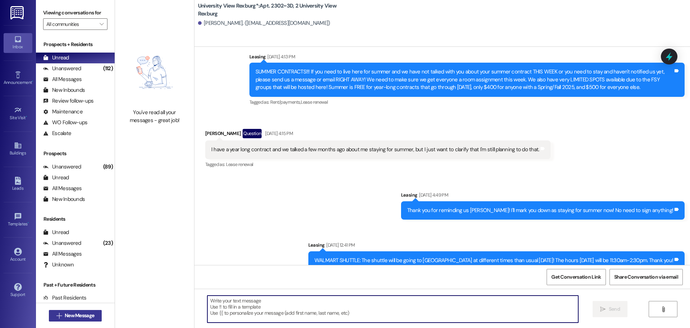
click at [85, 318] on span "New Message" at bounding box center [79, 315] width 29 height 8
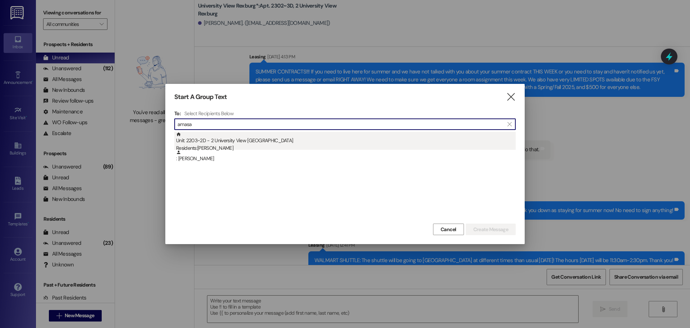
type input "amasa"
click at [289, 145] on div "Residents: [PERSON_NAME]" at bounding box center [346, 148] width 340 height 8
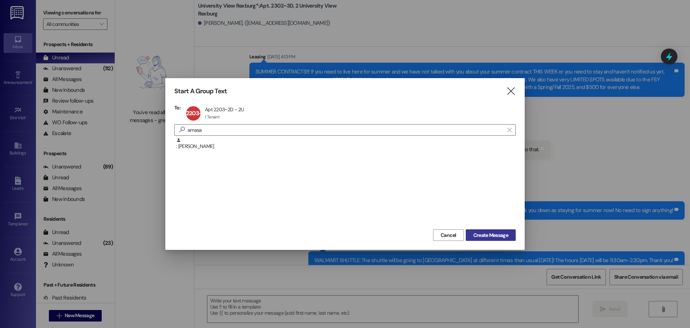
click at [506, 237] on span "Create Message" at bounding box center [491, 235] width 35 height 8
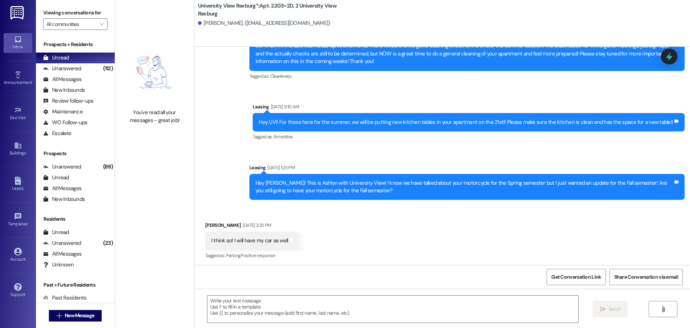
scroll to position [30698, 0]
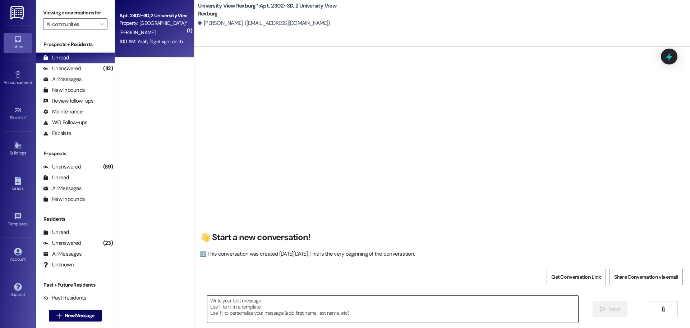
click at [260, 305] on textarea at bounding box center [392, 308] width 371 height 27
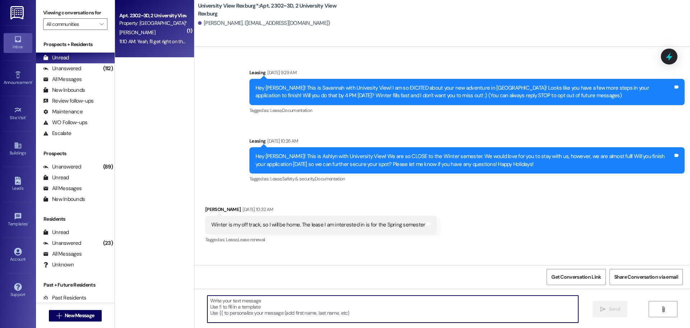
type textarea "t"
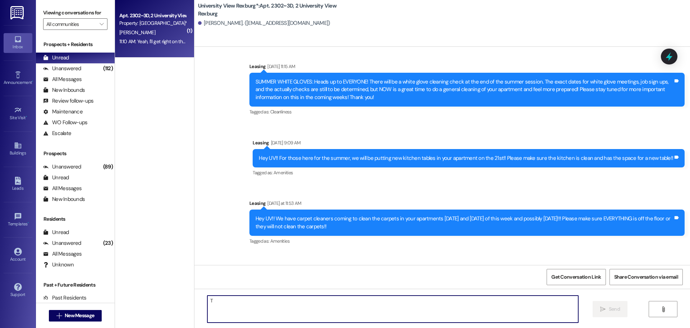
scroll to position [25155, 0]
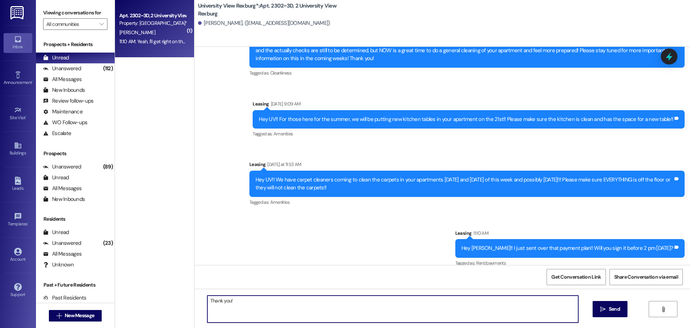
type textarea "Thank you!!"
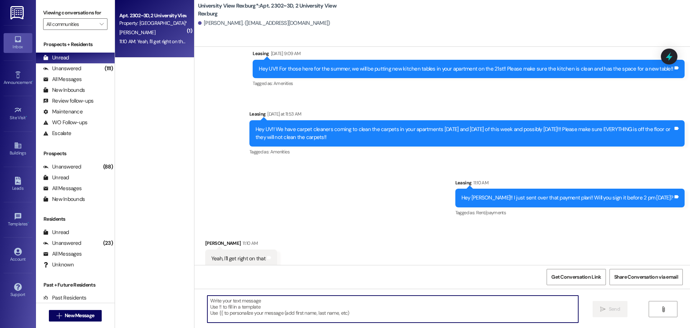
scroll to position [25205, 0]
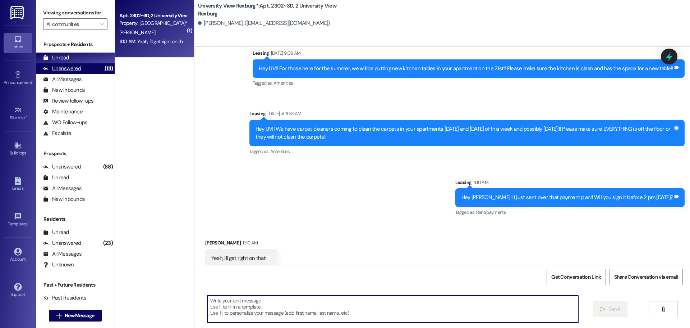
click at [83, 70] on div "Unanswered (111)" at bounding box center [75, 68] width 79 height 11
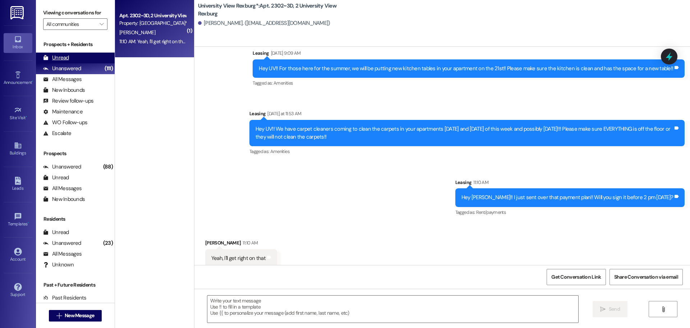
click at [77, 60] on div "Unread (0)" at bounding box center [75, 58] width 79 height 11
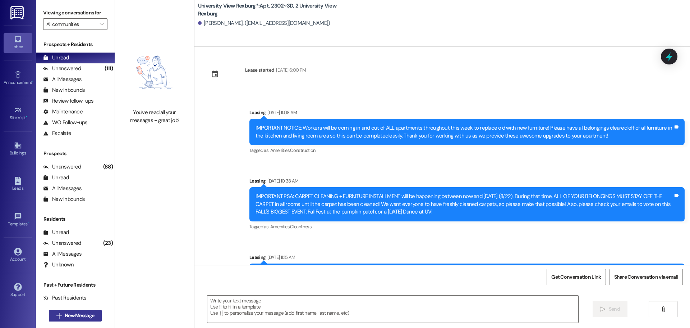
click at [67, 314] on span "New Message" at bounding box center [79, 315] width 29 height 8
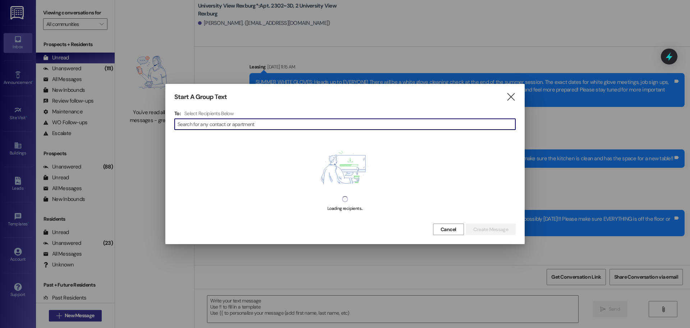
scroll to position [25155, 0]
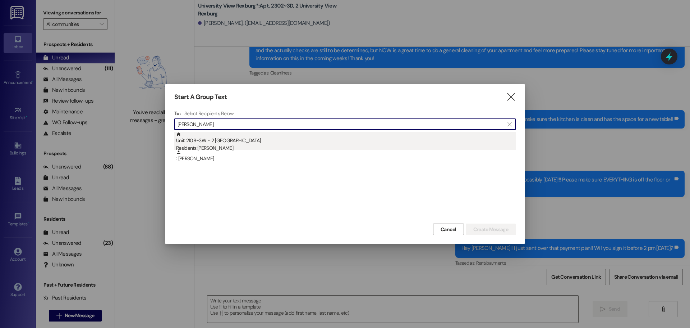
type input "[PERSON_NAME]"
click at [271, 149] on div "Residents: [PERSON_NAME]" at bounding box center [346, 148] width 340 height 8
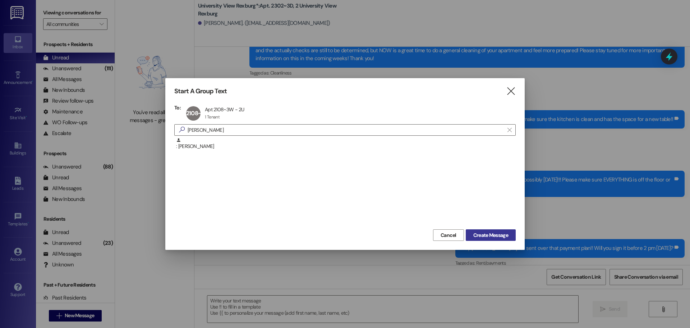
click at [497, 236] on span "Create Message" at bounding box center [491, 235] width 35 height 8
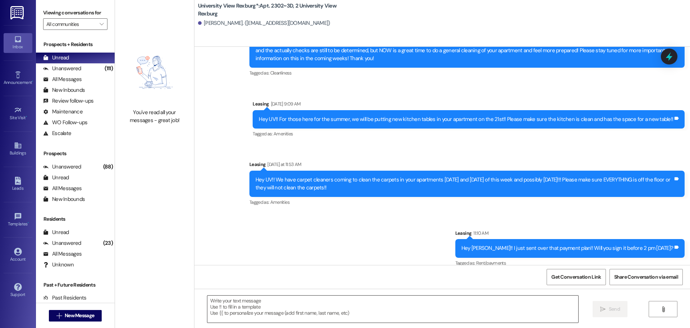
click at [261, 313] on textarea at bounding box center [392, 308] width 371 height 27
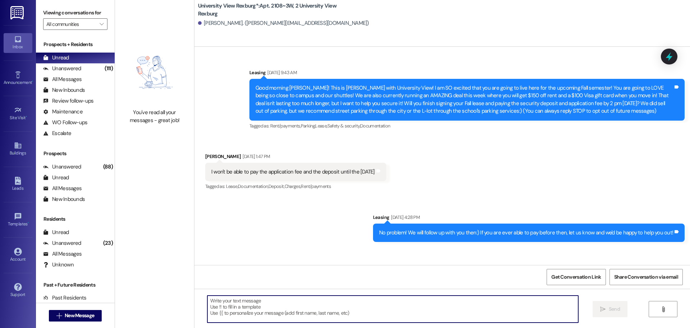
click at [243, 307] on textarea at bounding box center [392, 308] width 371 height 27
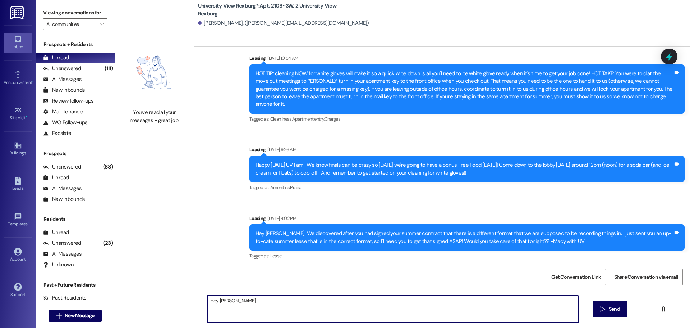
scroll to position [18795, 0]
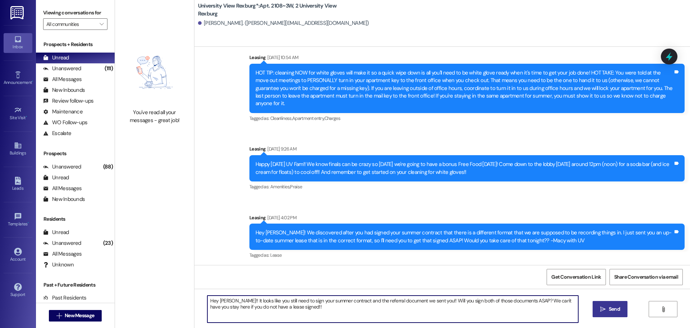
type textarea "Hey [PERSON_NAME]!! It looks like you still need to sign your summer contract a…"
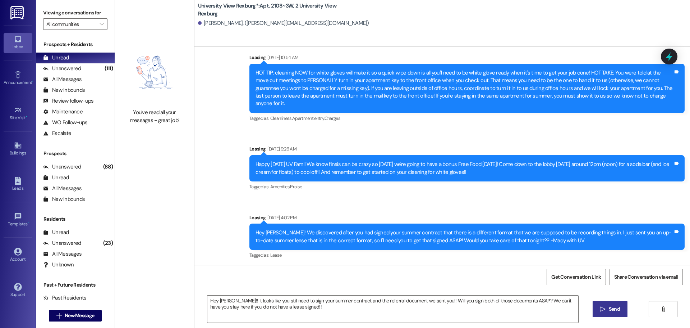
click at [615, 312] on span "Send" at bounding box center [614, 309] width 11 height 8
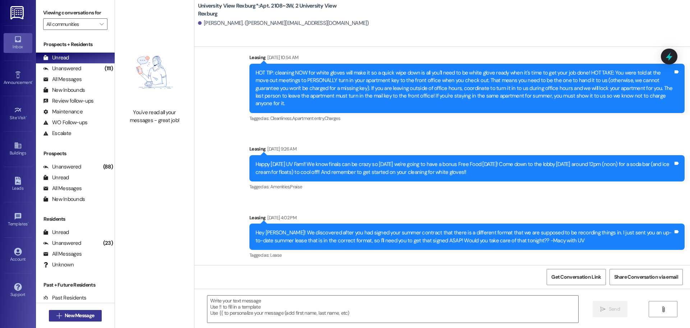
click at [93, 316] on span "New Message" at bounding box center [79, 315] width 32 height 8
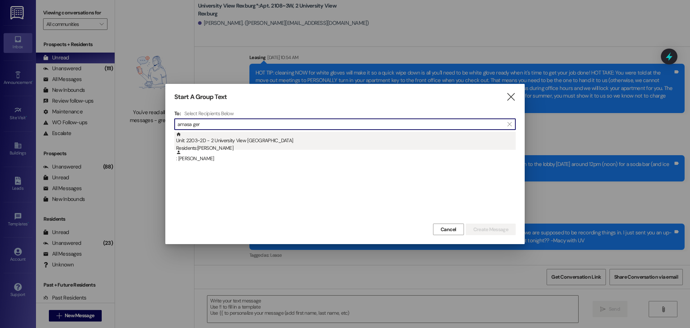
type input "amasa ger"
click at [266, 136] on div "Unit: 2203~2D - 2 University View Rexburg Residents: [PERSON_NAME]" at bounding box center [346, 142] width 340 height 20
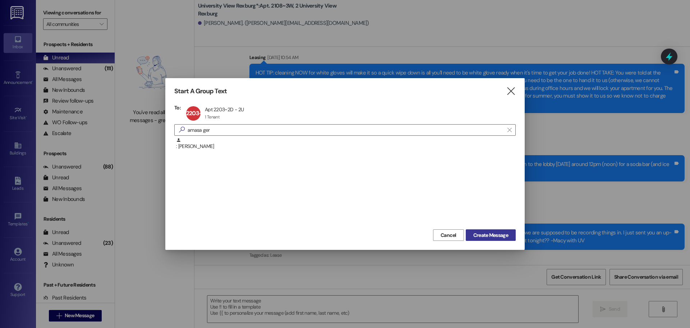
click at [478, 233] on span "Create Message" at bounding box center [491, 235] width 35 height 8
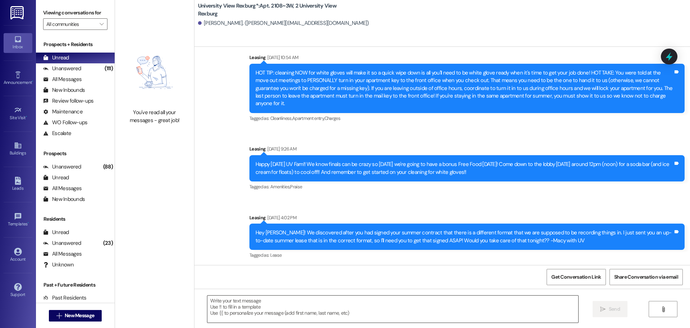
click at [224, 308] on textarea at bounding box center [392, 308] width 371 height 27
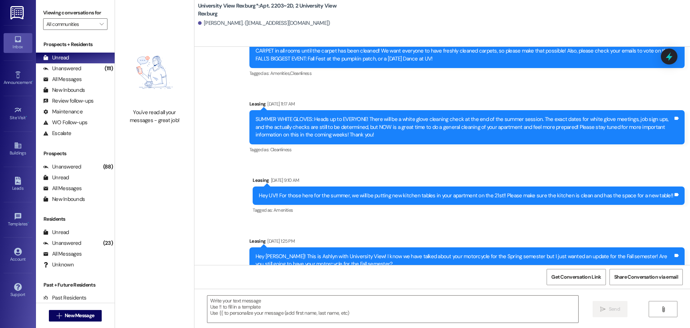
scroll to position [30629, 0]
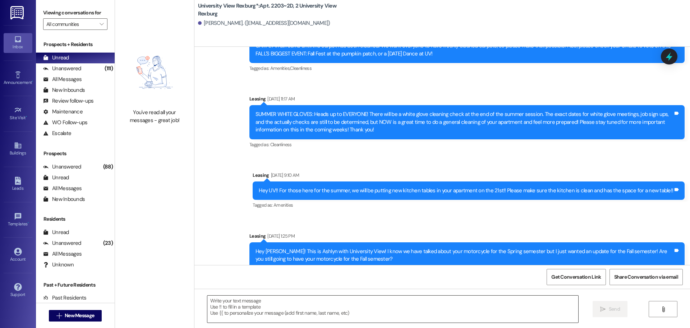
click at [268, 305] on textarea at bounding box center [392, 308] width 371 height 27
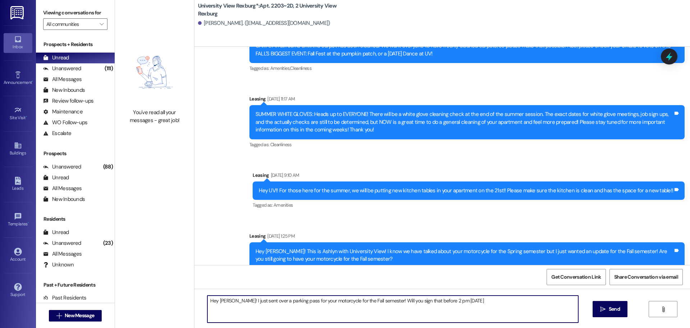
type textarea "Hey [PERSON_NAME]! I just sent over a parking pass for your motorcycle for the …"
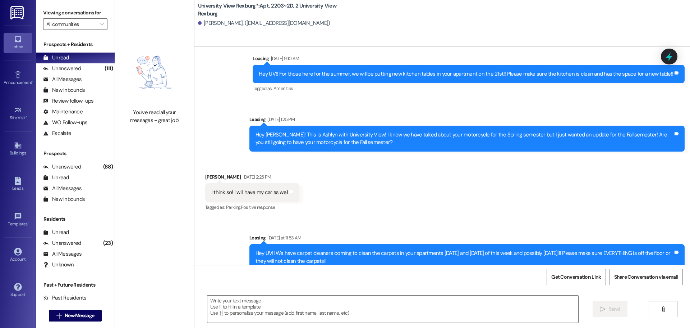
scroll to position [30748, 0]
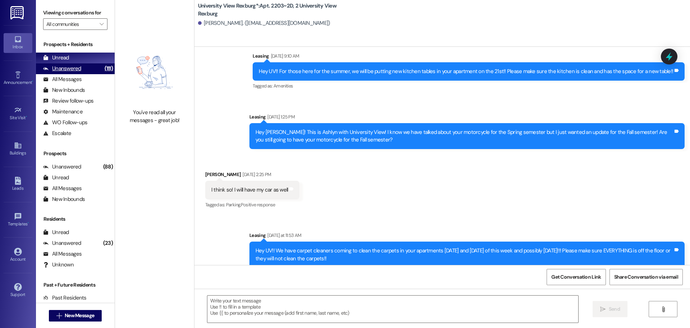
click at [80, 66] on div "Unanswered" at bounding box center [62, 69] width 38 height 8
click at [78, 58] on div "Unread (0)" at bounding box center [75, 58] width 79 height 11
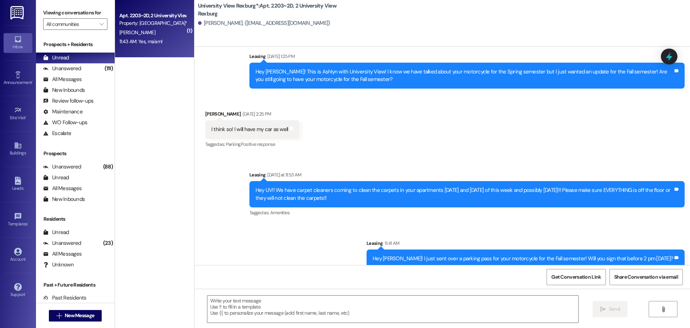
scroll to position [30808, 0]
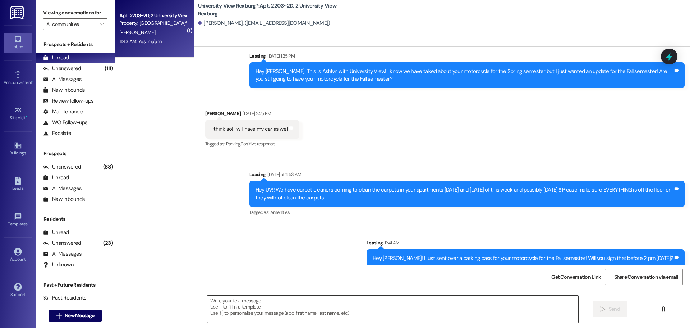
click at [237, 303] on textarea at bounding box center [392, 308] width 371 height 27
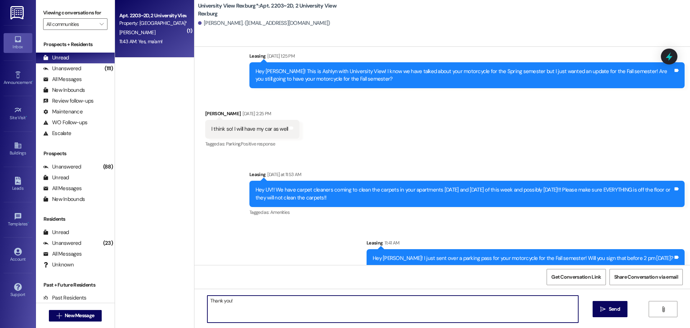
type textarea "Thank you!!"
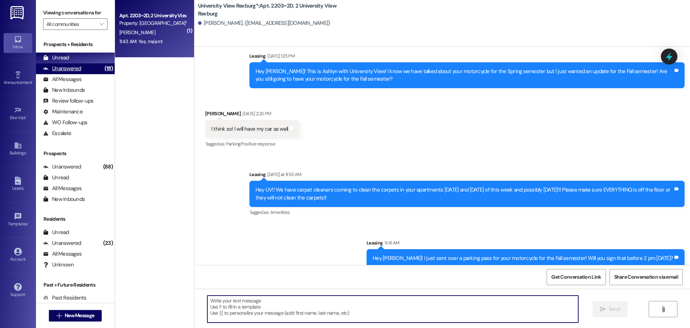
click at [78, 66] on div "Unanswered" at bounding box center [62, 69] width 38 height 8
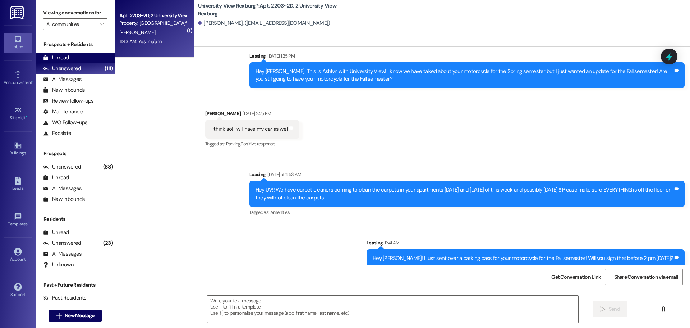
click at [76, 58] on div "Unread (0)" at bounding box center [75, 58] width 79 height 11
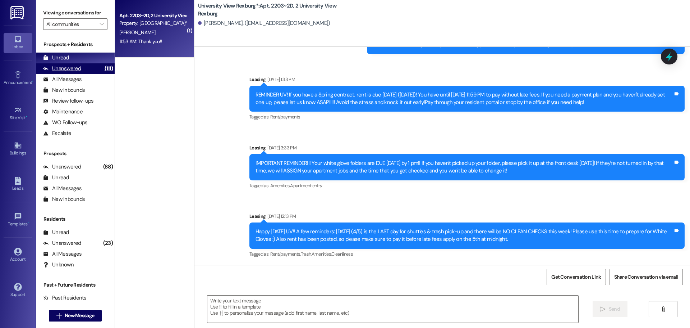
drag, startPoint x: 93, startPoint y: 70, endPoint x: 91, endPoint y: 64, distance: 6.3
click at [93, 70] on div "Unanswered (111)" at bounding box center [75, 68] width 79 height 11
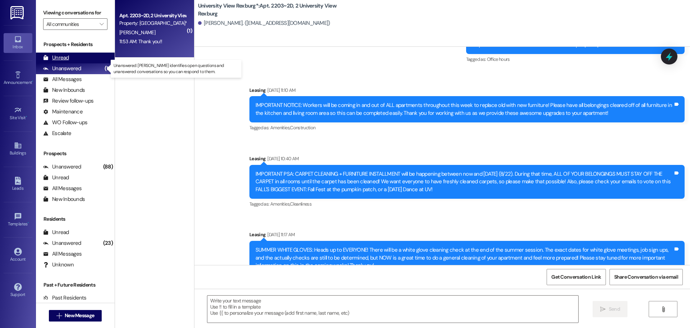
click at [91, 62] on div "Unread (0)" at bounding box center [75, 58] width 79 height 11
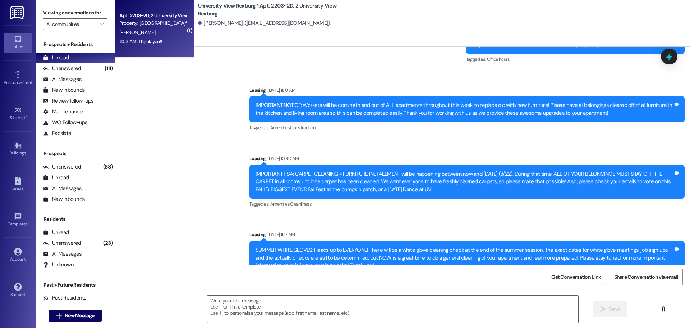
scroll to position [30819, 0]
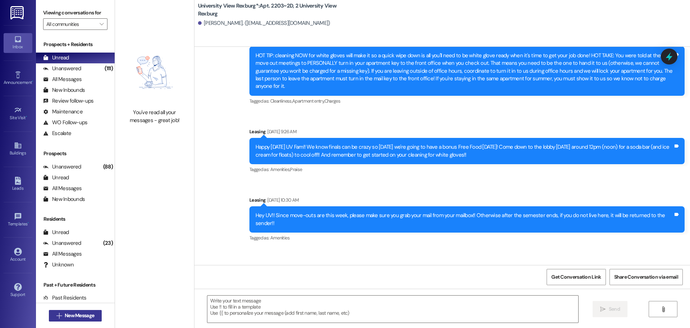
click at [70, 316] on span "New Message" at bounding box center [79, 315] width 29 height 8
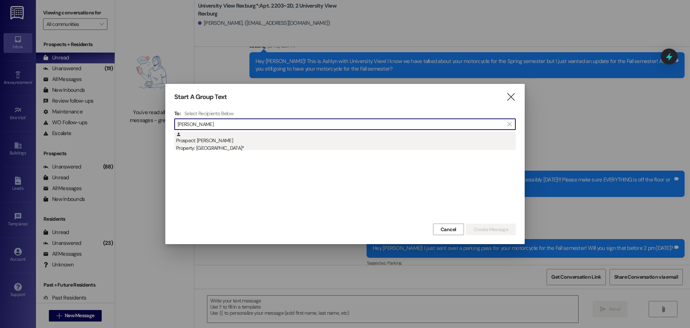
type input "[PERSON_NAME]"
click at [219, 138] on div "Prospect: [PERSON_NAME] Property: [GEOGRAPHIC_DATA]*" at bounding box center [346, 142] width 340 height 20
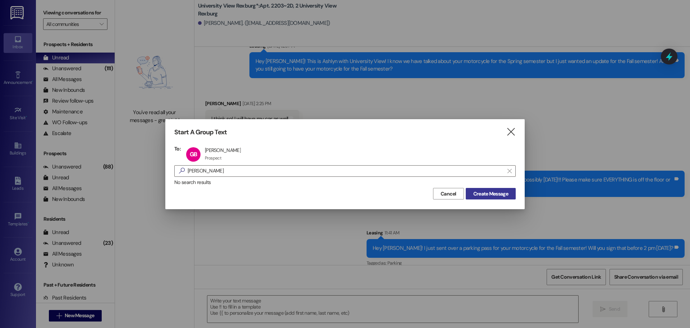
click at [497, 194] on span "Create Message" at bounding box center [491, 194] width 35 height 8
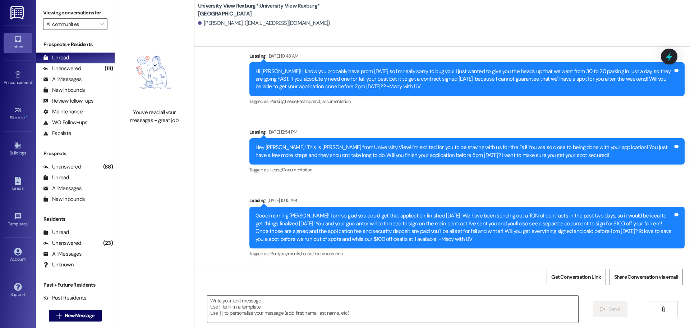
scroll to position [260, 0]
click at [249, 306] on textarea at bounding box center [392, 308] width 371 height 27
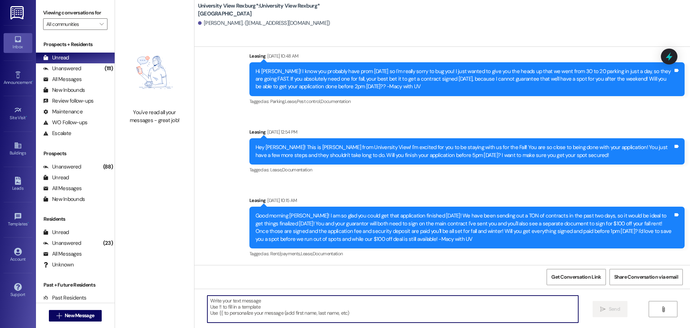
type textarea "?"
click at [378, 310] on textarea "Hey [PERSON_NAME]!!" at bounding box center [392, 308] width 371 height 27
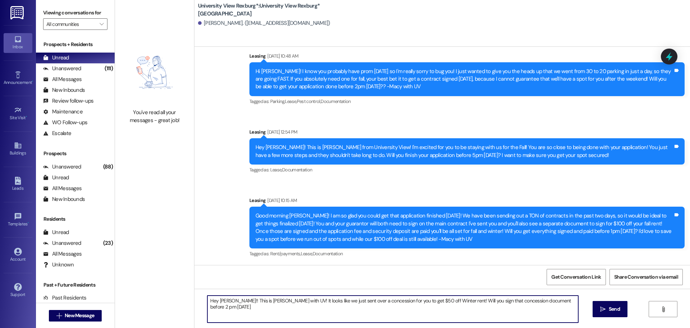
type textarea "Hey [PERSON_NAME]!! This is [PERSON_NAME] with UV! It looks like we just sent o…"
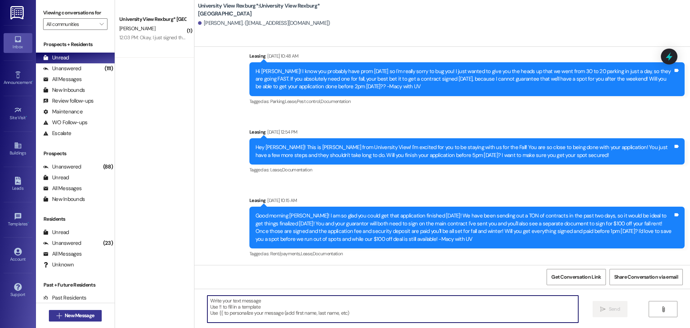
click at [77, 317] on span "New Message" at bounding box center [79, 315] width 29 height 8
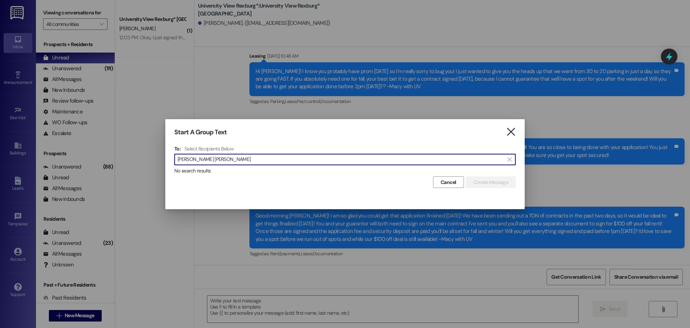
type input "[PERSON_NAME] [PERSON_NAME]"
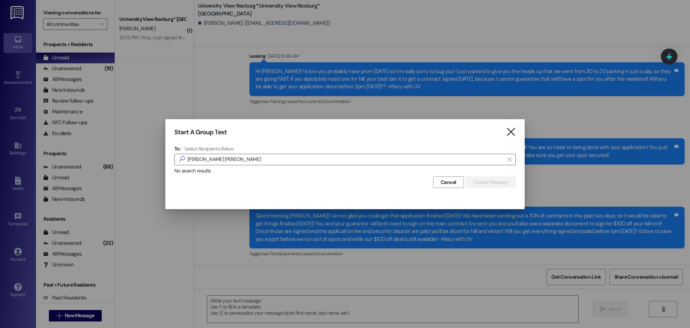
click at [510, 131] on icon "" at bounding box center [511, 132] width 10 height 8
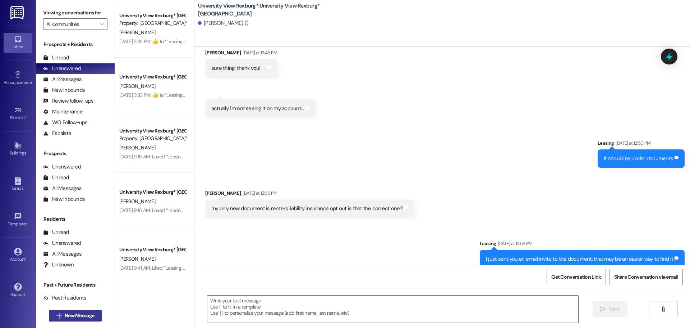
scroll to position [7766, 0]
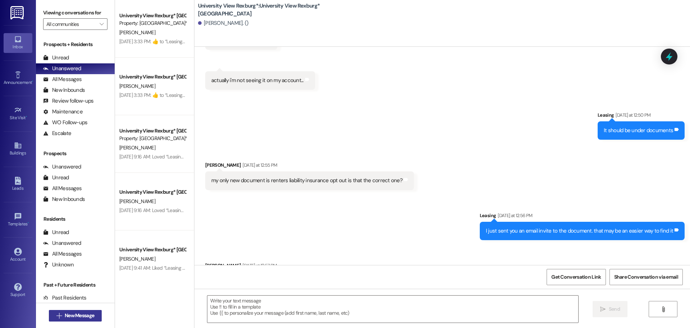
click at [73, 314] on span "New Message" at bounding box center [79, 315] width 29 height 8
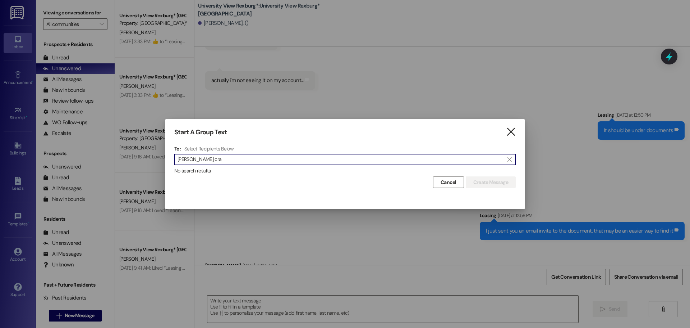
type input "cooper cra"
click at [510, 130] on icon "" at bounding box center [511, 132] width 10 height 8
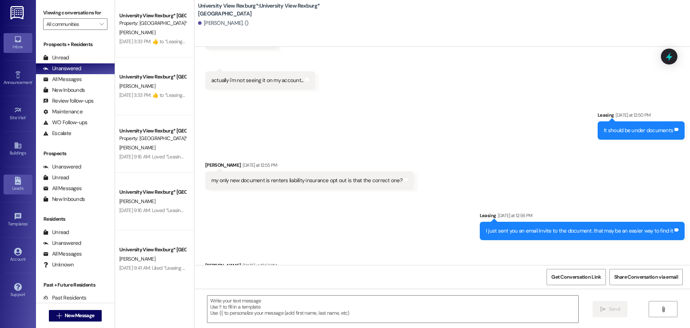
click at [15, 184] on icon at bounding box center [18, 181] width 6 height 8
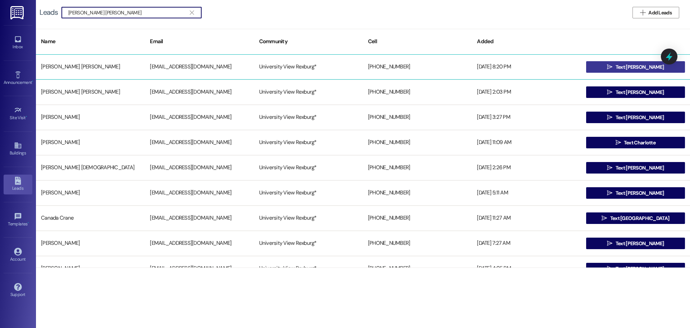
type input "cooper crane"
click at [613, 67] on icon "" at bounding box center [609, 67] width 5 height 6
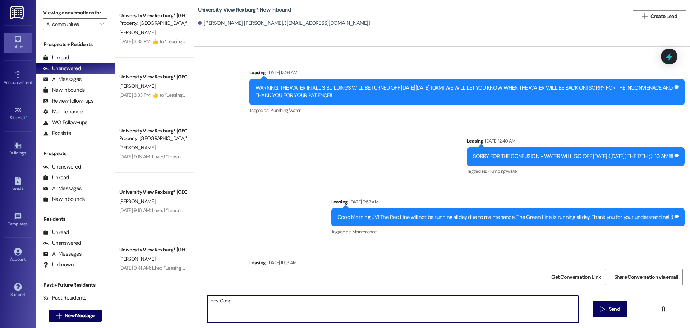
scroll to position [46756, 0]
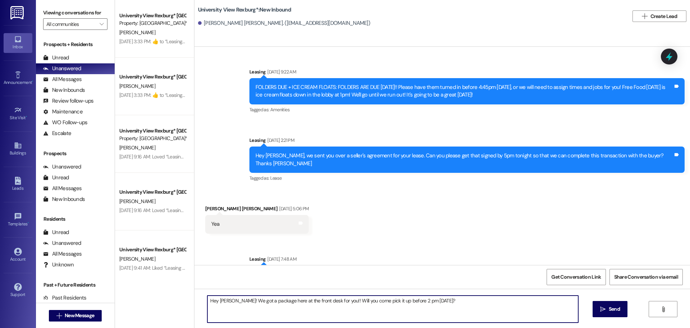
type textarea "Hey Cooper! We got a package here at the front desk for you!! Will you come pic…"
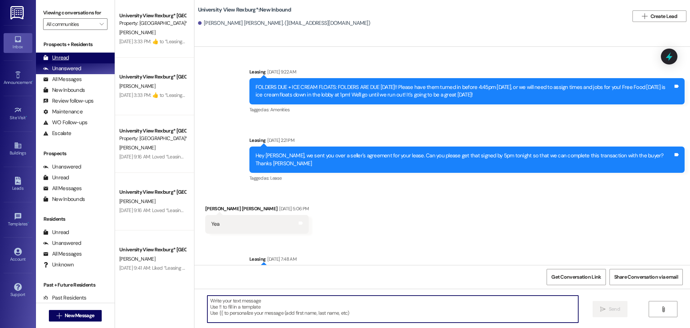
click at [83, 54] on div "Unread (0)" at bounding box center [75, 58] width 79 height 11
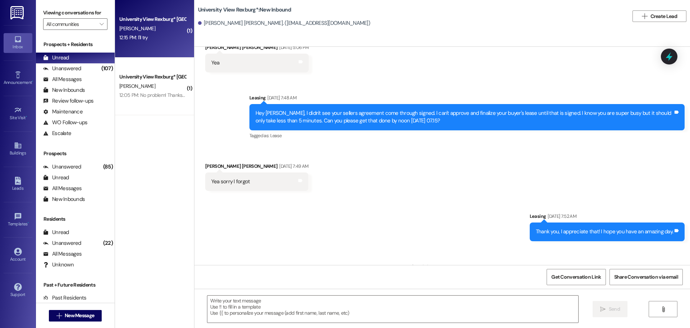
scroll to position [46968, 0]
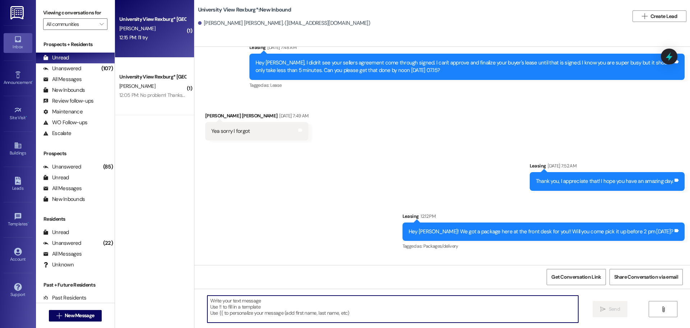
click at [253, 309] on textarea at bounding box center [392, 308] width 371 height 27
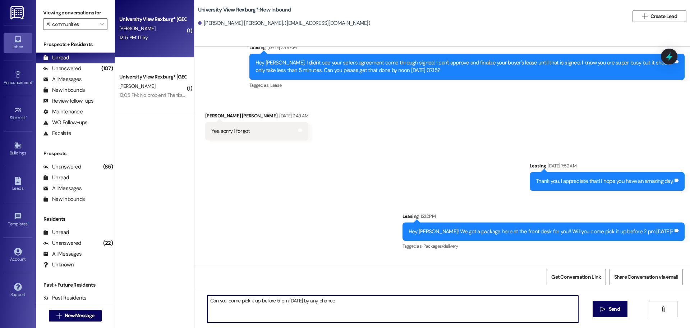
type textarea "Can you come pick it up before 5 pm today by any chance?"
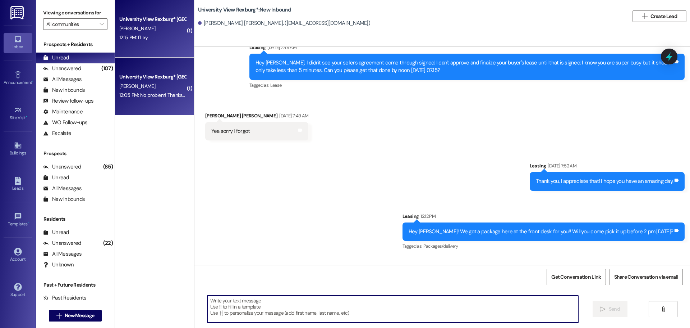
scroll to position [46967, 0]
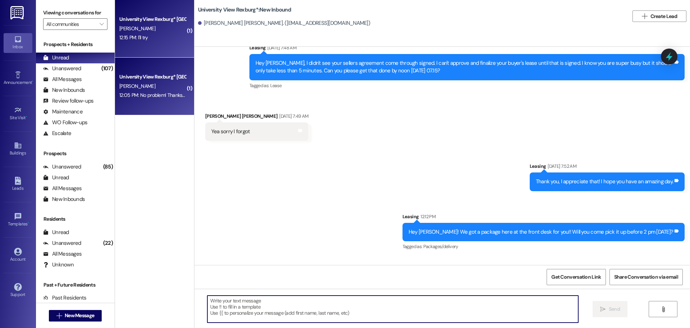
click at [145, 95] on div "12:05 PM: No problem! Thanks for all your help! 12:05 PM: No problem! Thanks fo…" at bounding box center [167, 95] width 97 height 6
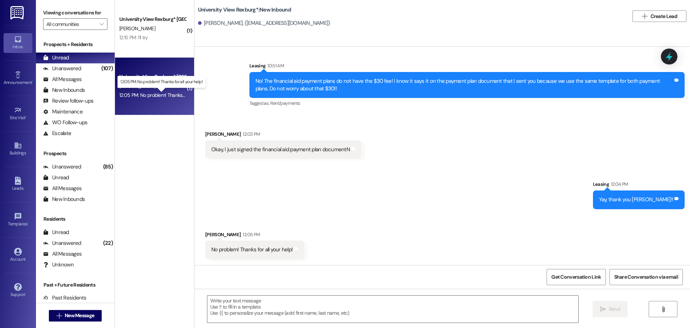
scroll to position [2691, 0]
click at [268, 310] on textarea at bounding box center [392, 308] width 371 height 27
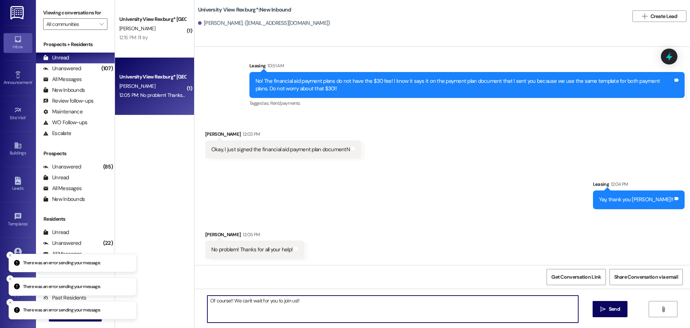
type textarea "Of course!! We can't wait for you to join us!!"
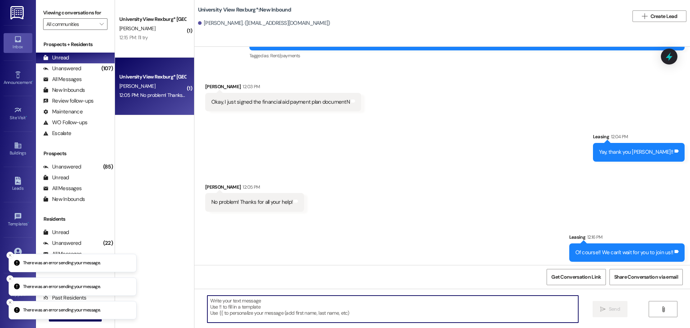
scroll to position [2741, 0]
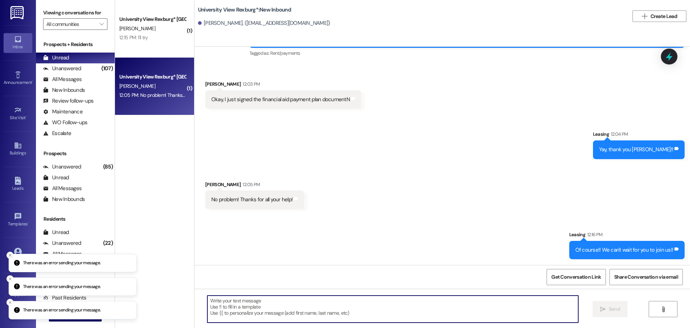
click at [10, 254] on icon "Close toast" at bounding box center [10, 255] width 4 height 4
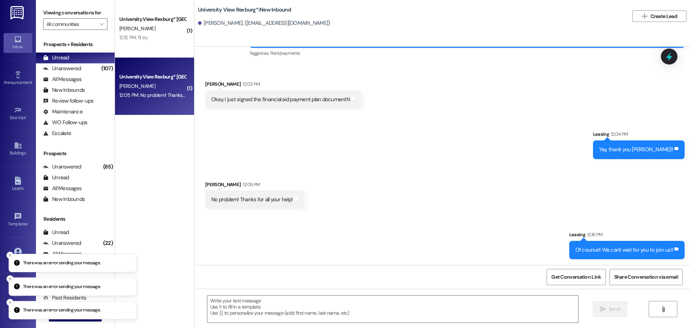
click at [10, 278] on line "Close toast" at bounding box center [10, 278] width 2 height 2
click at [10, 302] on line "Close toast" at bounding box center [10, 302] width 2 height 2
click at [9, 304] on icon "Close toast" at bounding box center [10, 302] width 4 height 4
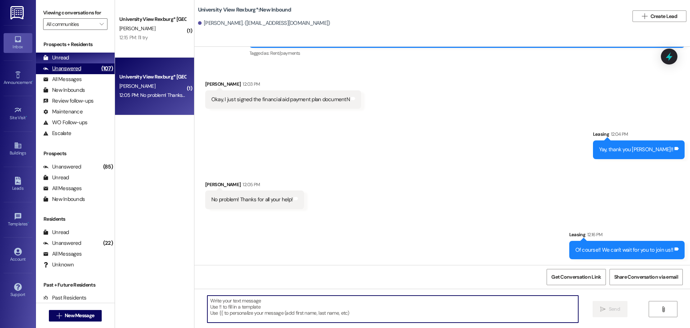
click at [100, 68] on div "(107)" at bounding box center [107, 68] width 15 height 11
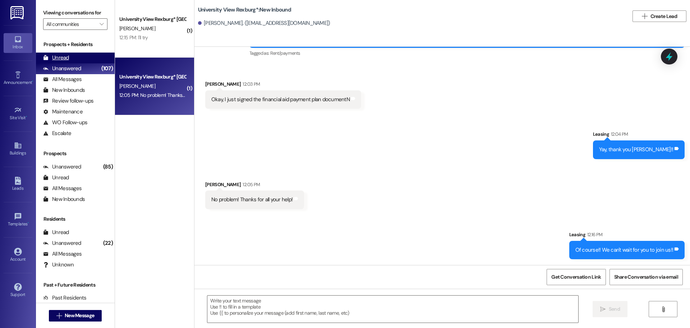
click at [86, 56] on div "Unread (0)" at bounding box center [75, 58] width 79 height 11
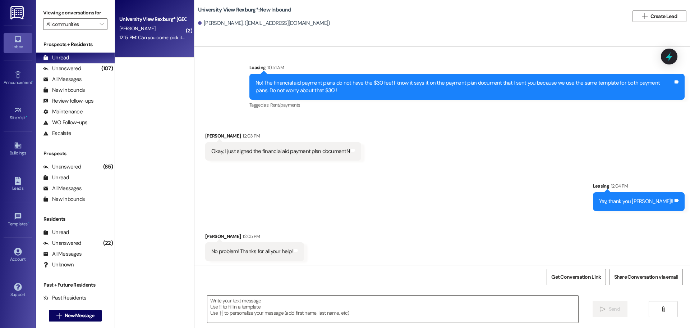
scroll to position [2690, 0]
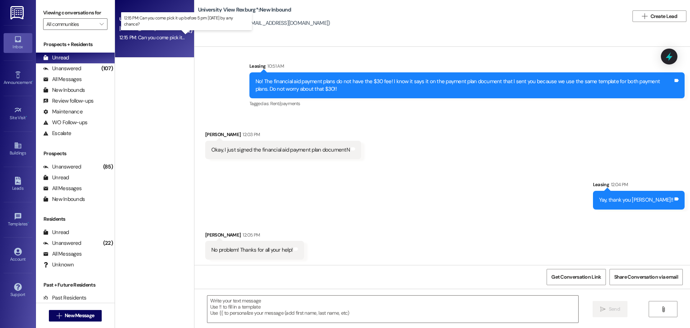
click at [150, 38] on div "12:15 PM: Can you come pick it up before 5 pm today by any chance? 12:15 PM: Ca…" at bounding box center [192, 37] width 146 height 6
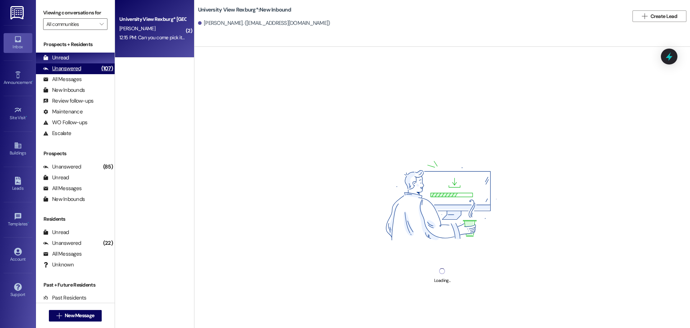
click at [88, 70] on div "Unanswered (107)" at bounding box center [75, 68] width 79 height 11
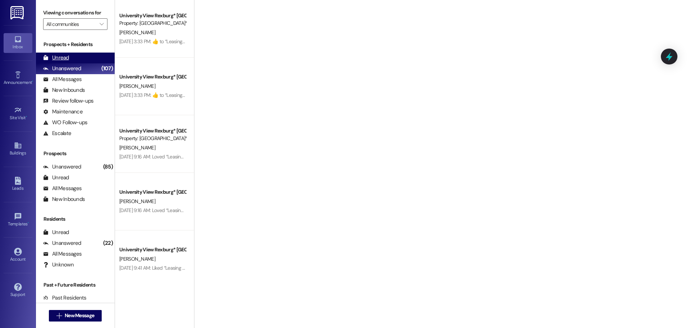
click at [86, 54] on div "Unread (0)" at bounding box center [75, 58] width 79 height 11
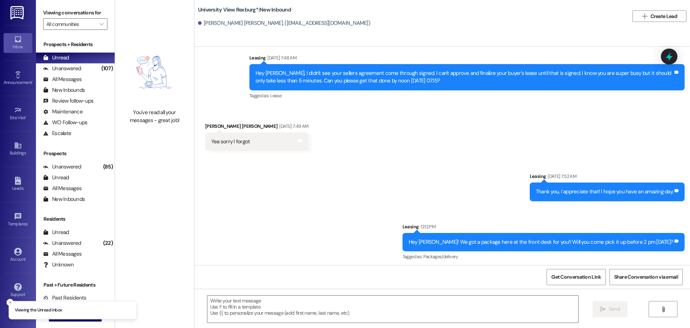
scroll to position [47007, 0]
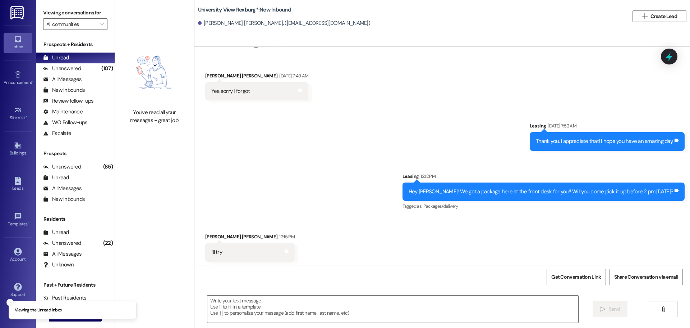
click at [9, 302] on icon "Close toast" at bounding box center [10, 302] width 4 height 4
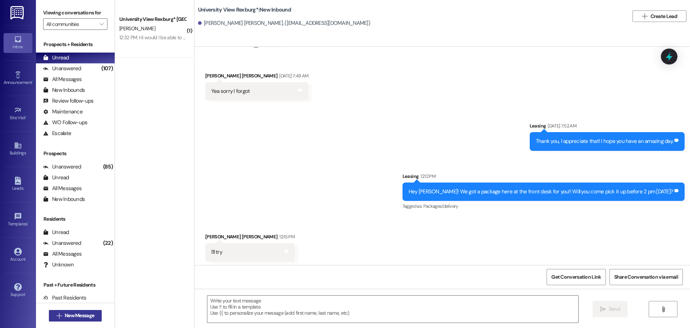
click at [69, 317] on span "New Message" at bounding box center [79, 315] width 29 height 8
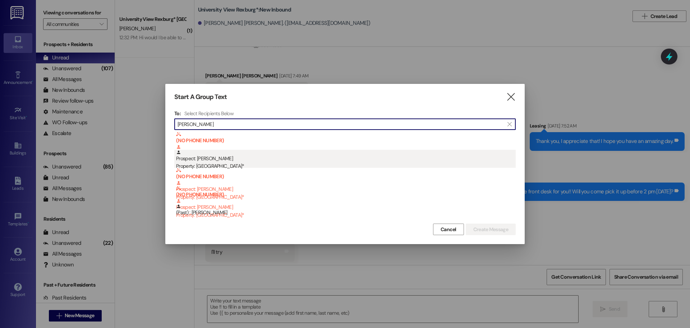
type input "emily tyre"
click at [231, 158] on div "Prospect: Emily Tyre Property: University View Rexburg*" at bounding box center [346, 160] width 340 height 20
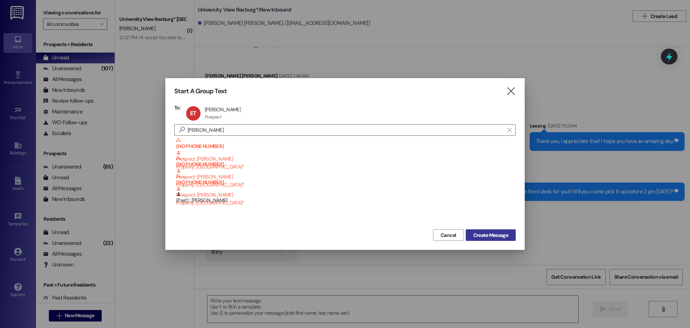
click at [502, 233] on span "Create Message" at bounding box center [491, 235] width 35 height 8
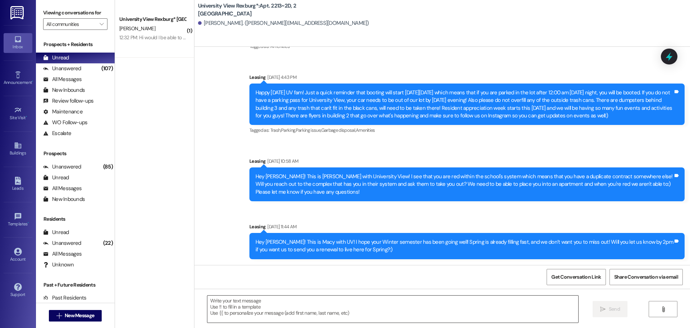
click at [258, 305] on textarea at bounding box center [392, 308] width 371 height 27
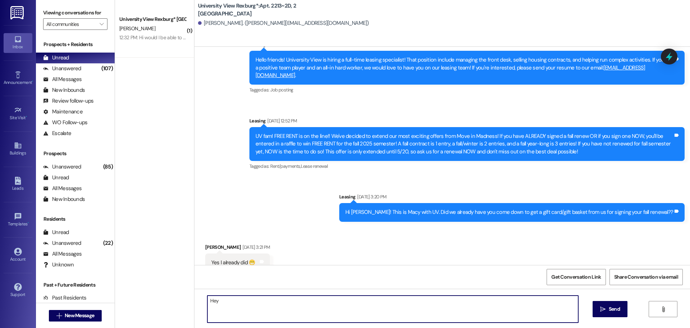
scroll to position [2896, 0]
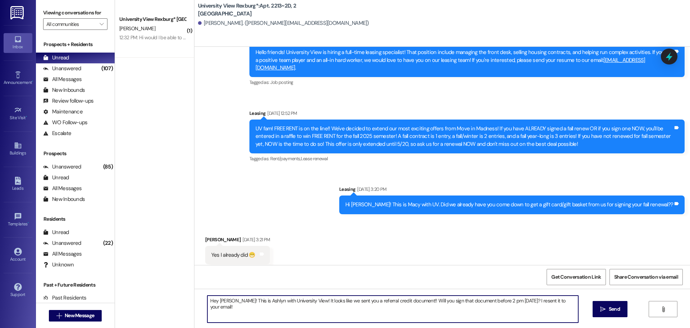
type textarea "Hey Emilt! This is Ashlyn with University View! It looks like we sent you a ref…"
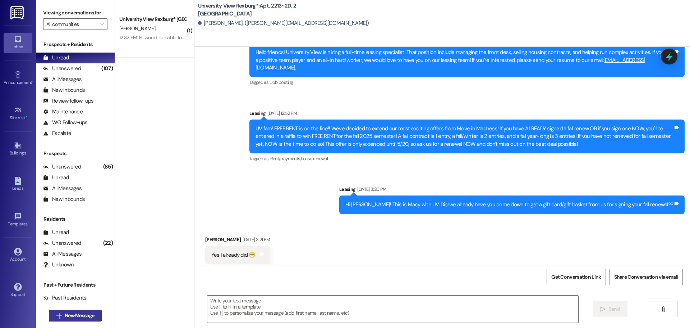
click at [78, 315] on span "New Message" at bounding box center [79, 315] width 29 height 8
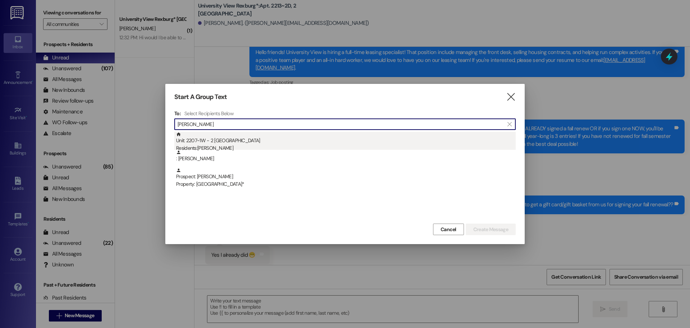
type input "eduarda"
click at [253, 146] on div "Residents: Eduarda Iunes" at bounding box center [346, 148] width 340 height 8
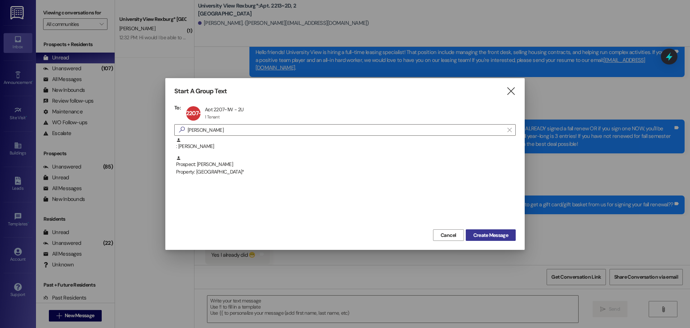
click at [494, 236] on span "Create Message" at bounding box center [491, 235] width 35 height 8
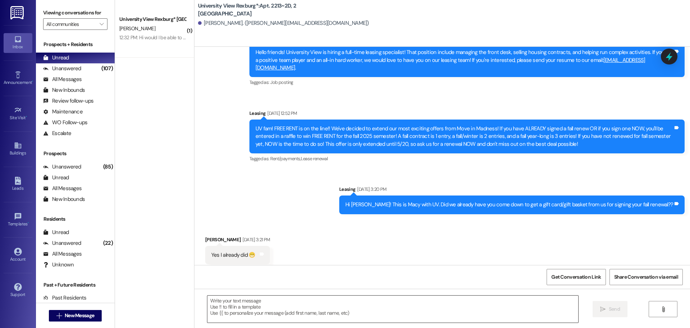
click at [273, 303] on textarea at bounding box center [392, 308] width 371 height 27
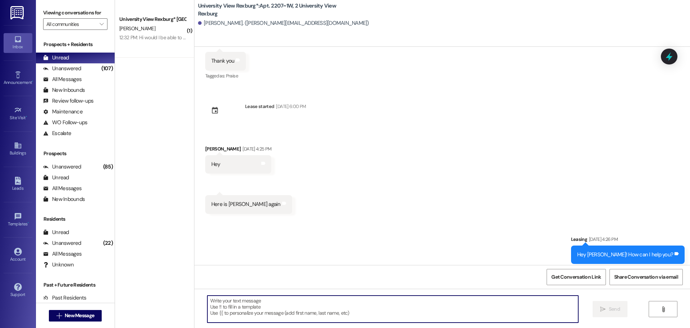
scroll to position [2957, 0]
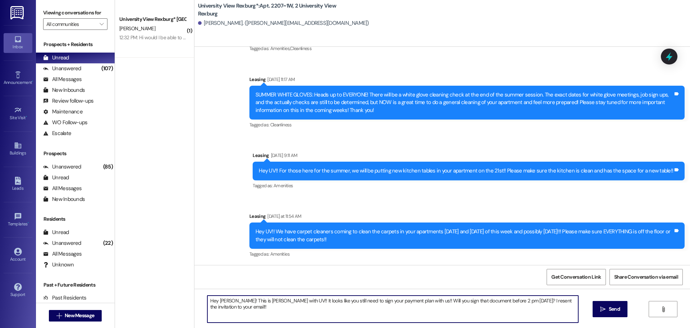
type textarea "Hey Eduarda! This is Ashlyn with UV!! It looks like you still need to sign your…"
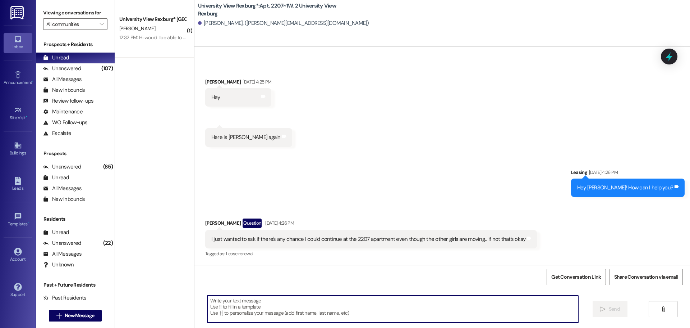
scroll to position [2496, 0]
click at [91, 315] on span "New Message" at bounding box center [79, 315] width 29 height 8
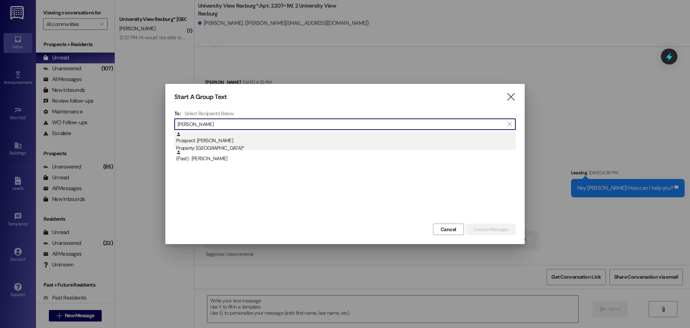
type input "olivia morr"
click at [279, 138] on div "Prospect: Olivia Morrell Property: University View Rexburg*" at bounding box center [346, 142] width 340 height 20
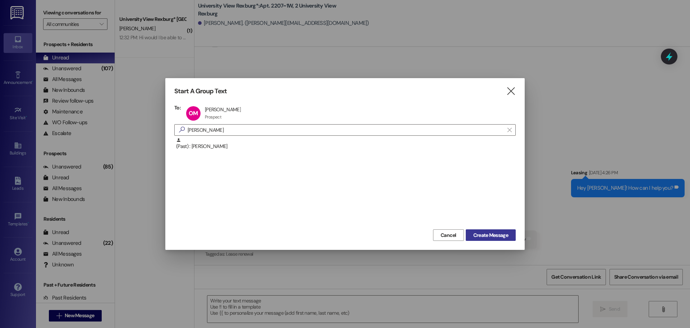
click at [486, 232] on span "Create Message" at bounding box center [491, 235] width 35 height 8
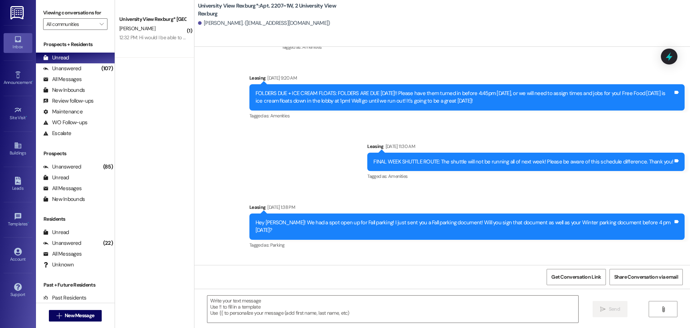
scroll to position [13102, 0]
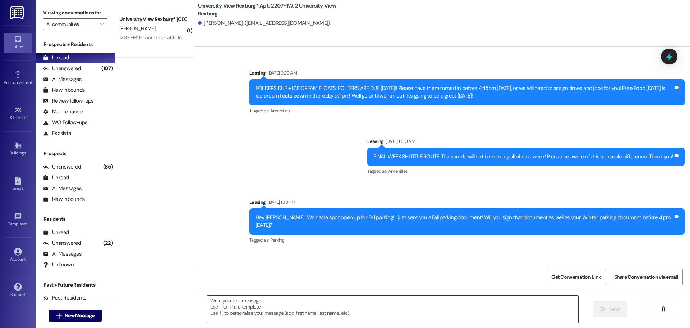
click at [277, 304] on textarea at bounding box center [392, 308] width 371 height 27
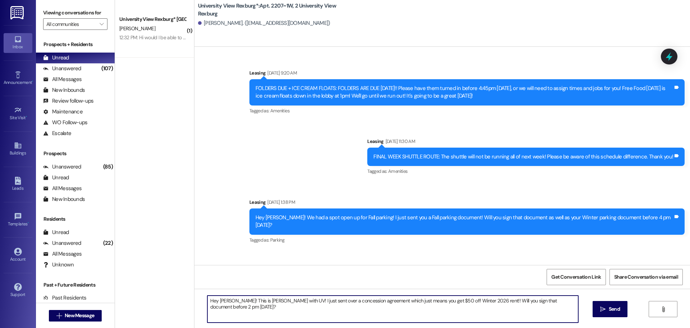
type textarea "Hey Olivia! This is Ashlyn with UV! I just sent over a concession agreement whi…"
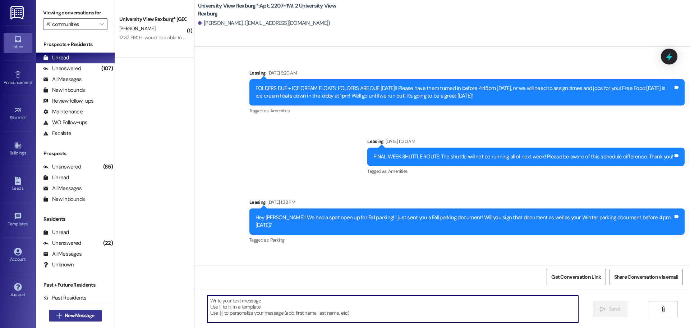
click at [76, 311] on span "New Message" at bounding box center [79, 315] width 29 height 8
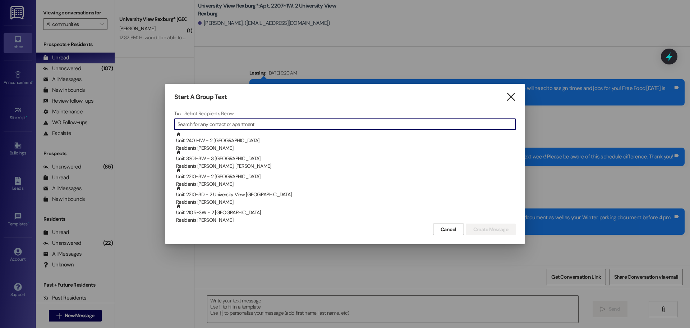
click at [513, 96] on icon "" at bounding box center [511, 97] width 10 height 8
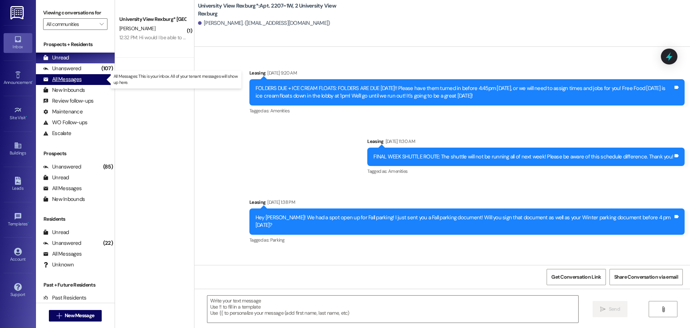
click at [81, 81] on div "All Messages" at bounding box center [62, 80] width 38 height 8
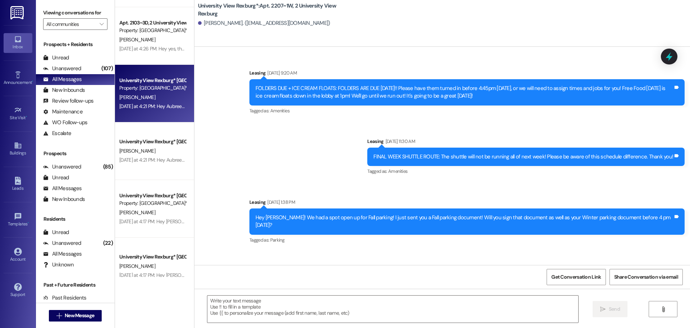
scroll to position [2373, 0]
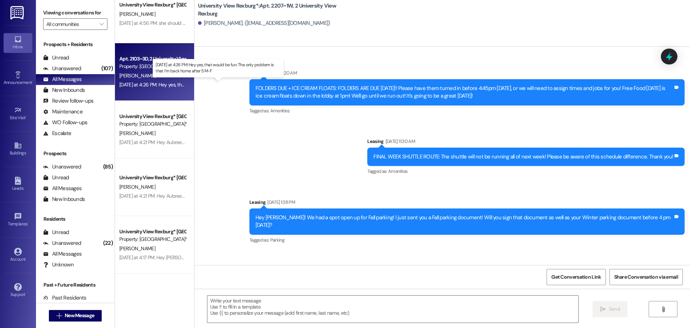
click at [143, 87] on div "Yesterday at 4:26 PM: Hey yes, that would be fun. The only problem is that I'm …" at bounding box center [221, 84] width 204 height 6
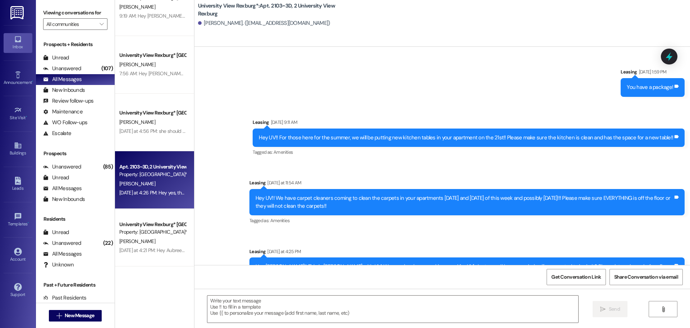
scroll to position [2230, 0]
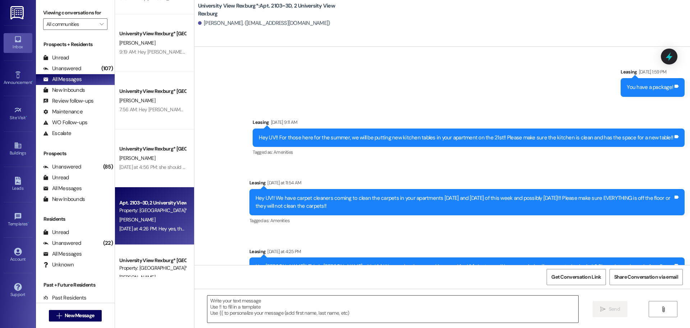
click at [278, 308] on textarea at bounding box center [392, 308] width 371 height 27
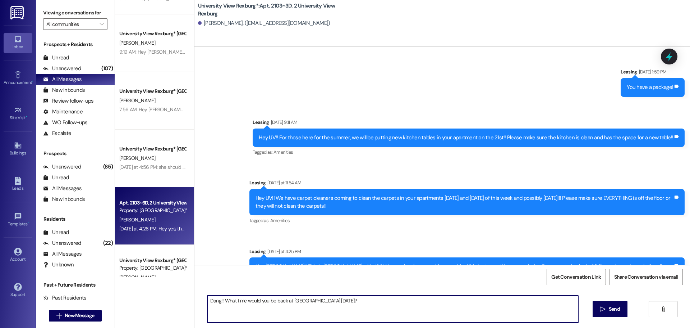
type textarea "Dang!! What time would you be back at UV today?"
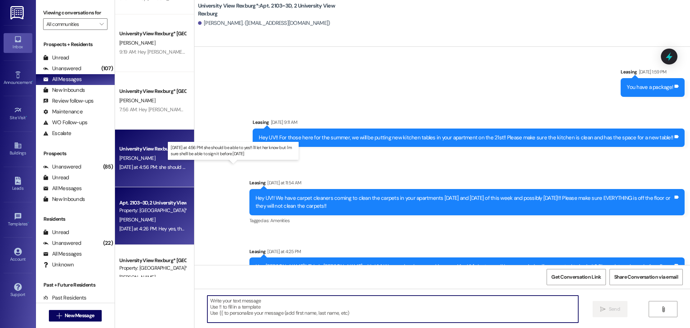
click at [138, 165] on div "[DATE] at 4:56 PM: she should be able to yes!! i'll let her know but i'm sure s…" at bounding box center [232, 167] width 227 height 6
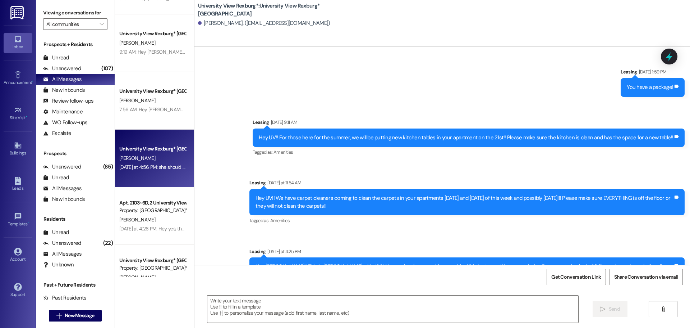
scroll to position [825, 0]
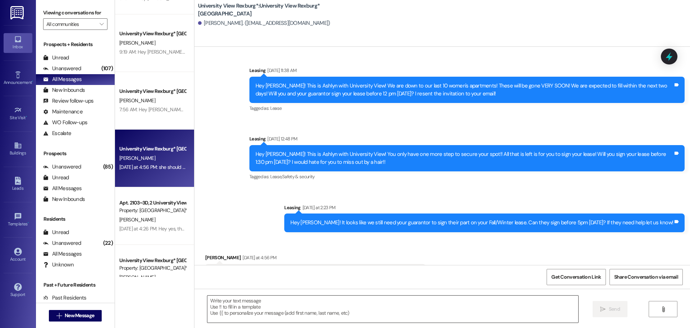
click at [234, 302] on textarea at bounding box center [392, 308] width 371 height 27
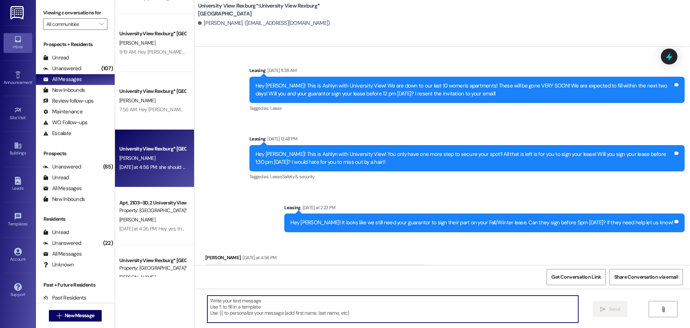
click at [311, 306] on textarea at bounding box center [392, 308] width 371 height 27
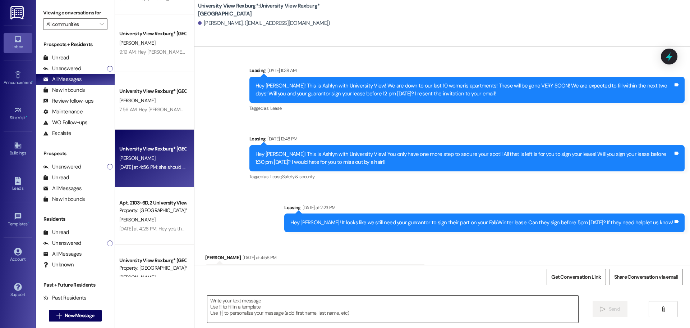
click at [324, 304] on textarea at bounding box center [392, 308] width 371 height 27
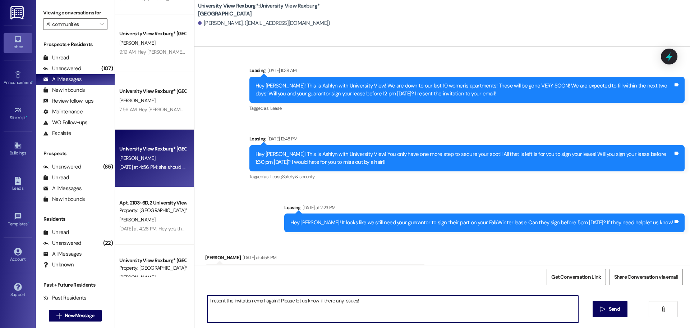
type textarea "I resent the invitation email again!! Please let us know if there any issues!!"
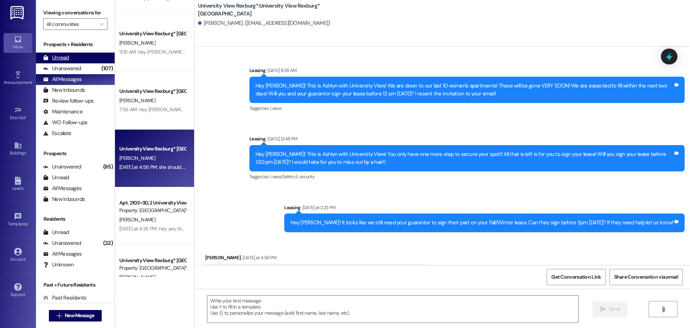
click at [77, 53] on div "Unread (0)" at bounding box center [75, 58] width 79 height 11
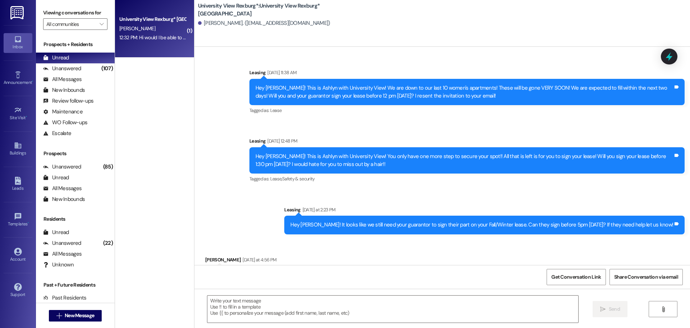
scroll to position [825, 0]
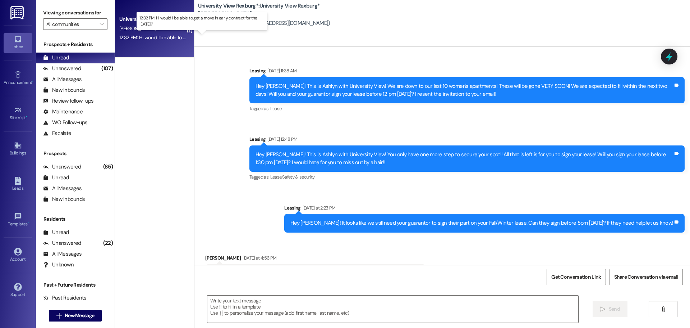
click at [157, 37] on div "12:32 PM: Hi would I be able to get a move in early contract for the 8th of Sep…" at bounding box center [196, 37] width 154 height 6
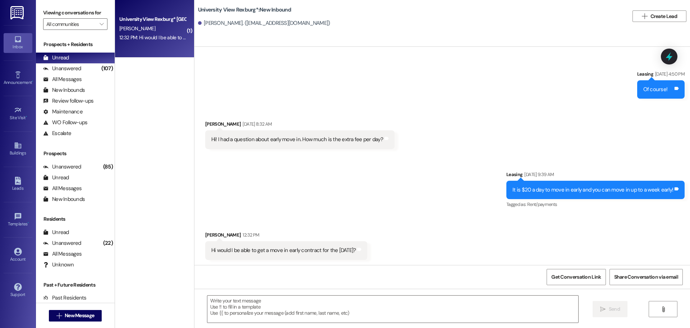
scroll to position [994, 0]
click at [252, 313] on textarea at bounding box center [392, 308] width 371 height 27
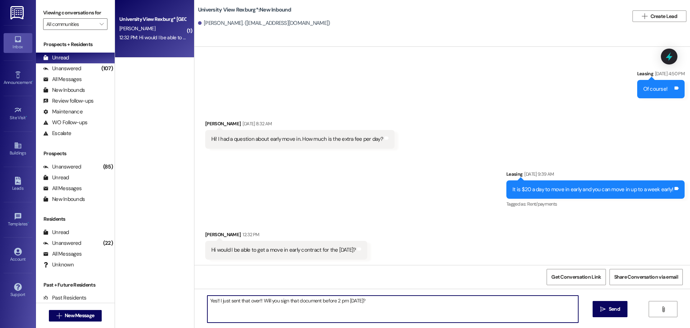
type textarea "Yes!! I just sent that over!! Will you sign that document before 2 pm today?"
click at [606, 309] on span " Send" at bounding box center [610, 309] width 23 height 8
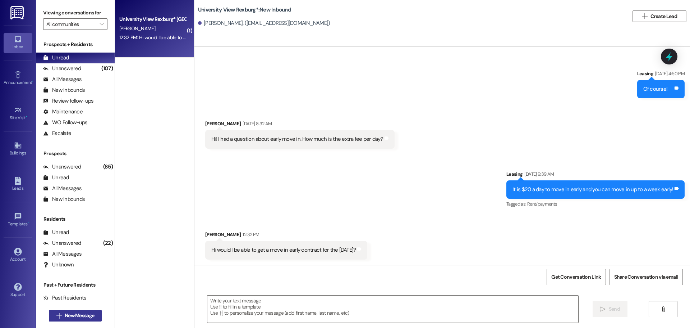
click at [78, 316] on span "New Message" at bounding box center [79, 315] width 29 height 8
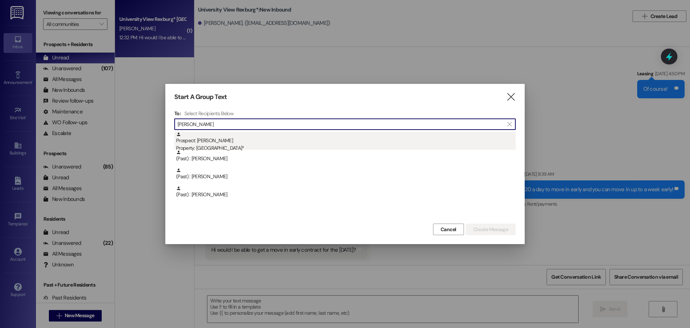
type input "emmalee"
click at [264, 142] on div "Prospect: Emmalee Peters Property: University View Rexburg*" at bounding box center [346, 142] width 340 height 20
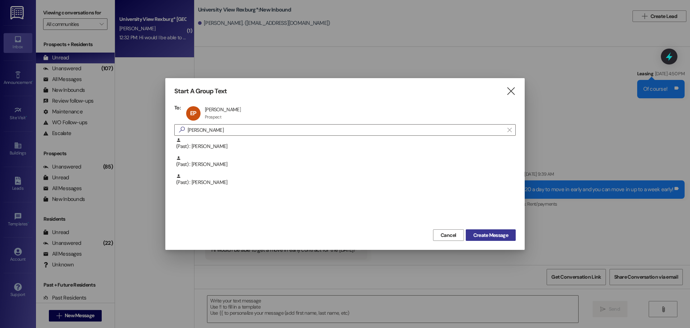
click at [491, 233] on span "Create Message" at bounding box center [491, 235] width 35 height 8
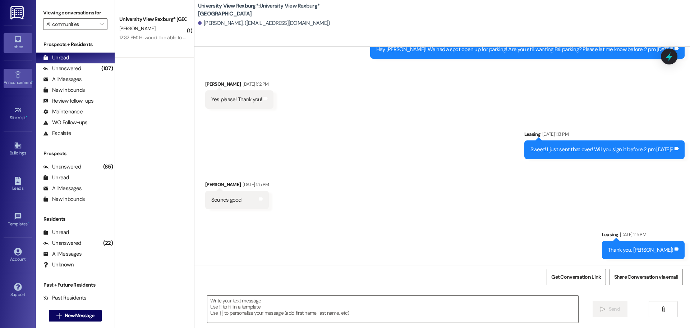
scroll to position [173, 0]
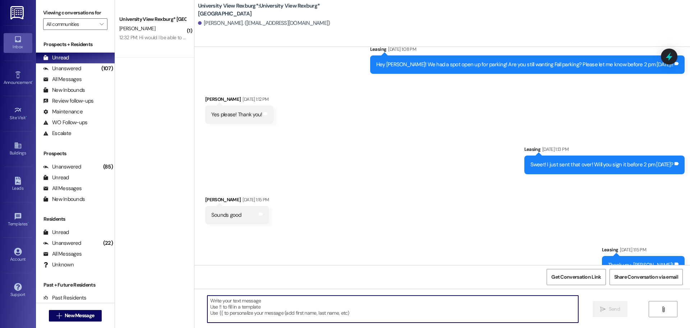
click at [253, 311] on textarea at bounding box center [392, 308] width 371 height 27
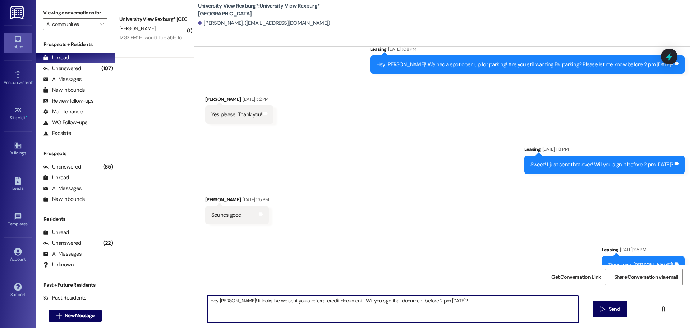
click at [258, 299] on textarea "Hey Emmalee! It looks like we sent you a referral credit document!! Will you si…" at bounding box center [392, 308] width 371 height 27
click at [474, 303] on textarea "Hey Emmalee! It looks like we sent you a referral credit document!! Will you si…" at bounding box center [392, 308] width 371 height 27
click at [462, 300] on textarea "Hey Emmalee! It looks like we sent you a referral credit document!! Will you si…" at bounding box center [392, 308] width 371 height 27
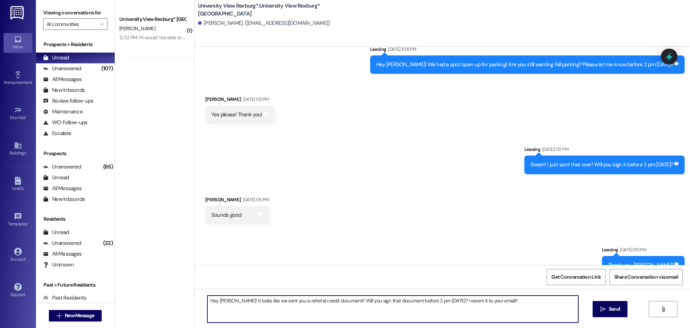
click at [462, 300] on textarea "Hey Emmalee! It looks like we sent you a referral credit document!! Will you si…" at bounding box center [392, 308] width 371 height 27
type textarea "Hey Emmalee! It looks like we sent you a referral credit document!! Will you si…"
click at [616, 311] on span "Send" at bounding box center [614, 309] width 11 height 8
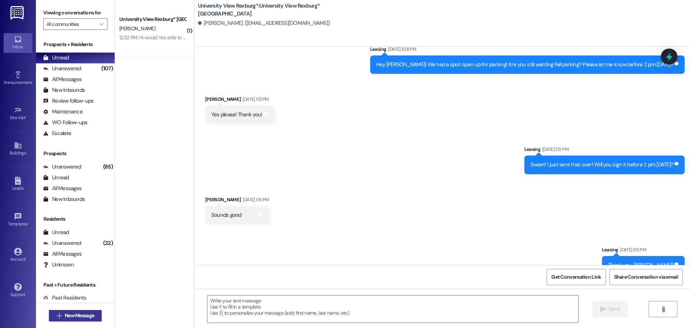
click at [61, 320] on button " New Message" at bounding box center [75, 316] width 53 height 12
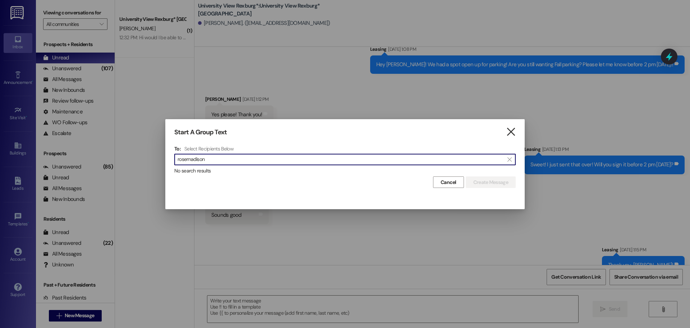
type input "rosemadison"
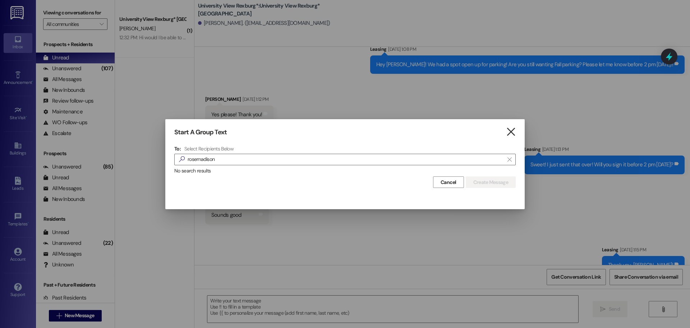
click at [512, 132] on icon "" at bounding box center [511, 132] width 10 height 8
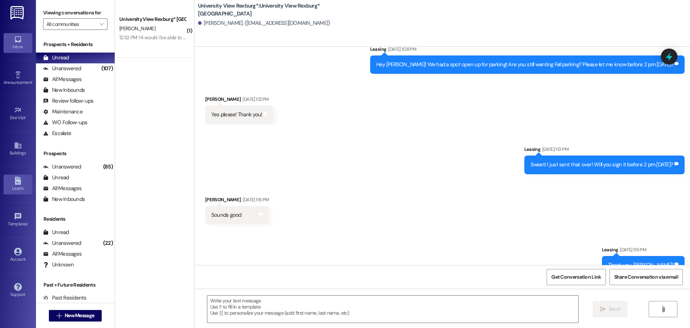
click at [14, 186] on div "Leads" at bounding box center [18, 187] width 36 height 7
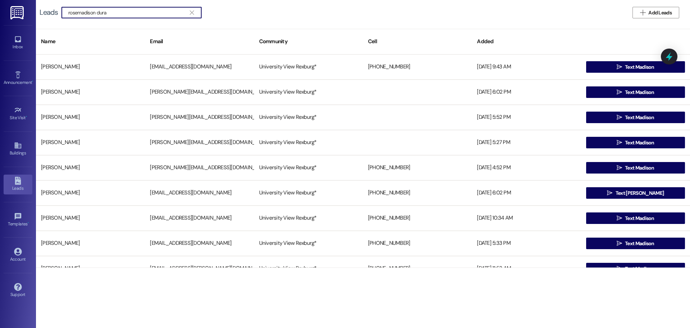
type input "rosemadison duran"
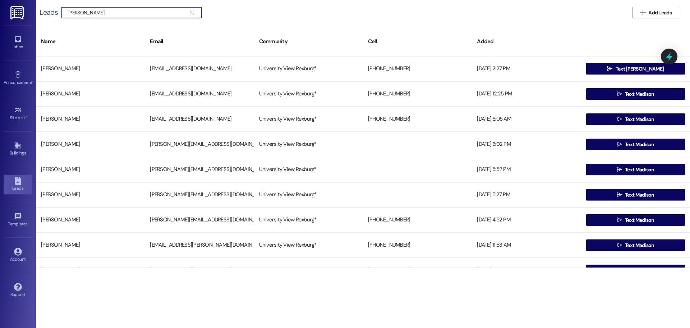
scroll to position [36, 0]
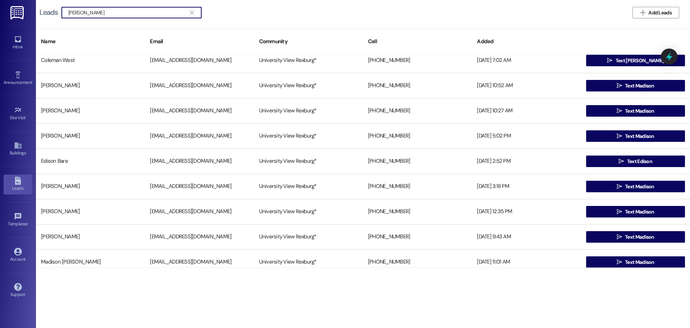
scroll to position [719, 0]
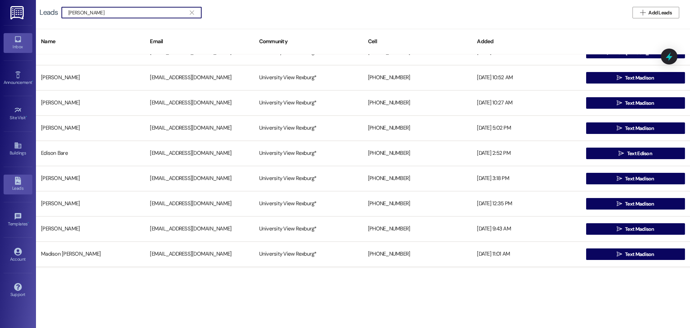
type input "rosemadison duran"
click at [19, 33] on link "Inbox" at bounding box center [18, 42] width 29 height 19
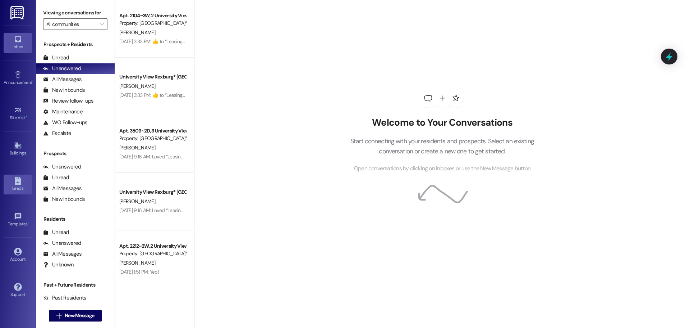
click at [20, 190] on div "Leads" at bounding box center [18, 187] width 36 height 7
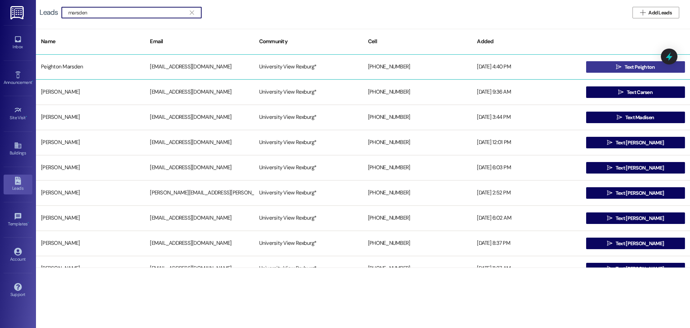
type input "marsden"
click at [616, 65] on icon "" at bounding box center [618, 67] width 5 height 6
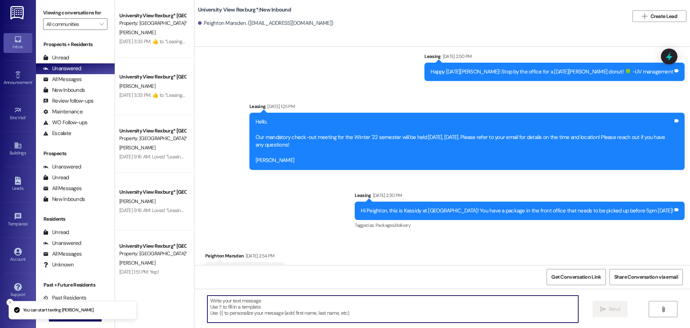
click at [251, 315] on textarea at bounding box center [392, 308] width 371 height 27
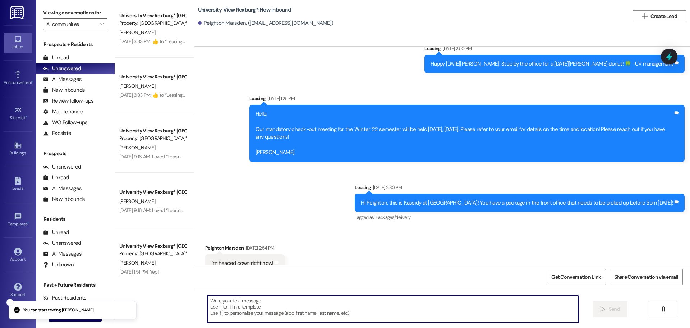
scroll to position [2508, 0]
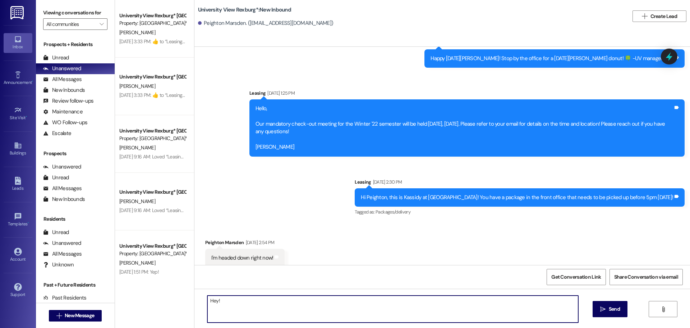
type textarea "Hey!!"
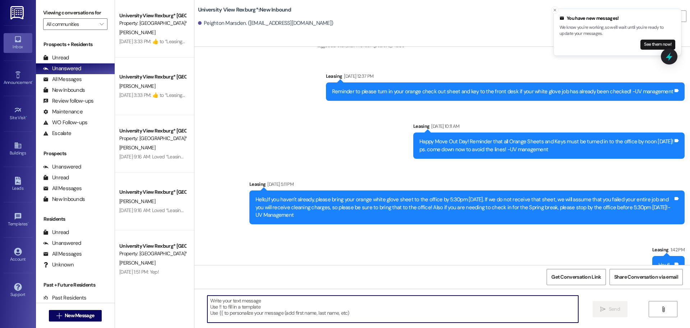
scroll to position [3142, 0]
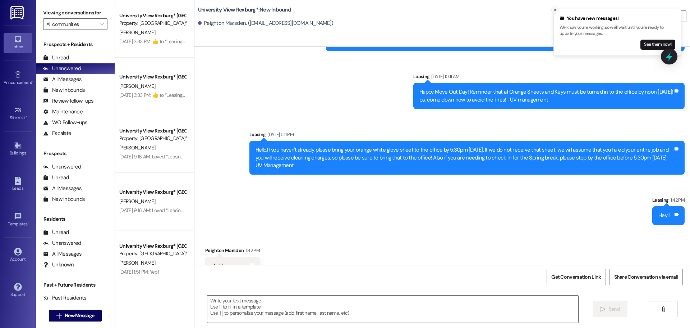
click at [556, 12] on icon "Close toast" at bounding box center [555, 10] width 4 height 4
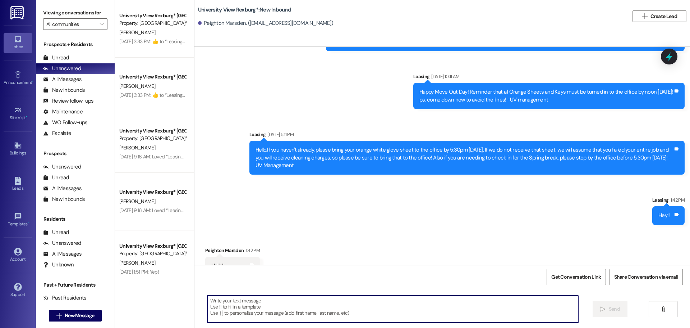
scroll to position [3142, 0]
